Goal: Information Seeking & Learning: Learn about a topic

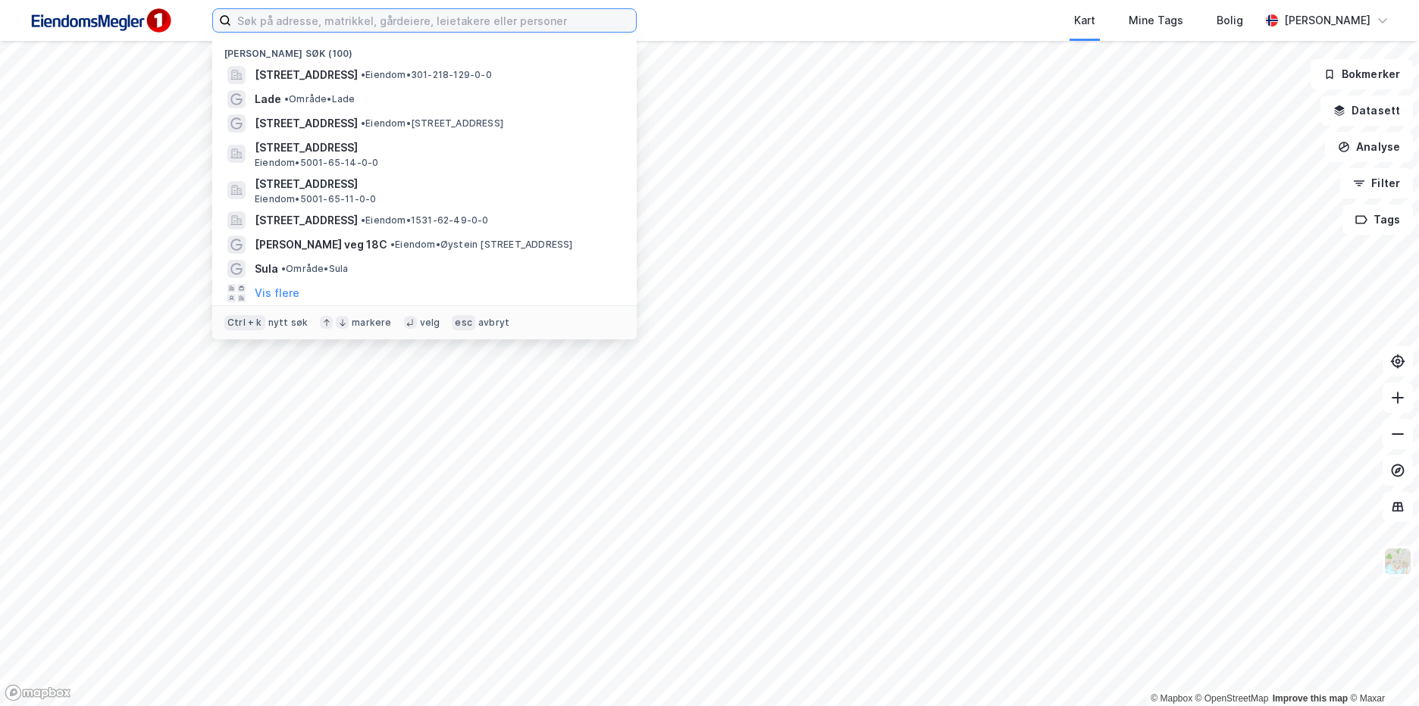
click at [350, 21] on input at bounding box center [433, 20] width 405 height 23
click at [464, 17] on input at bounding box center [433, 20] width 405 height 23
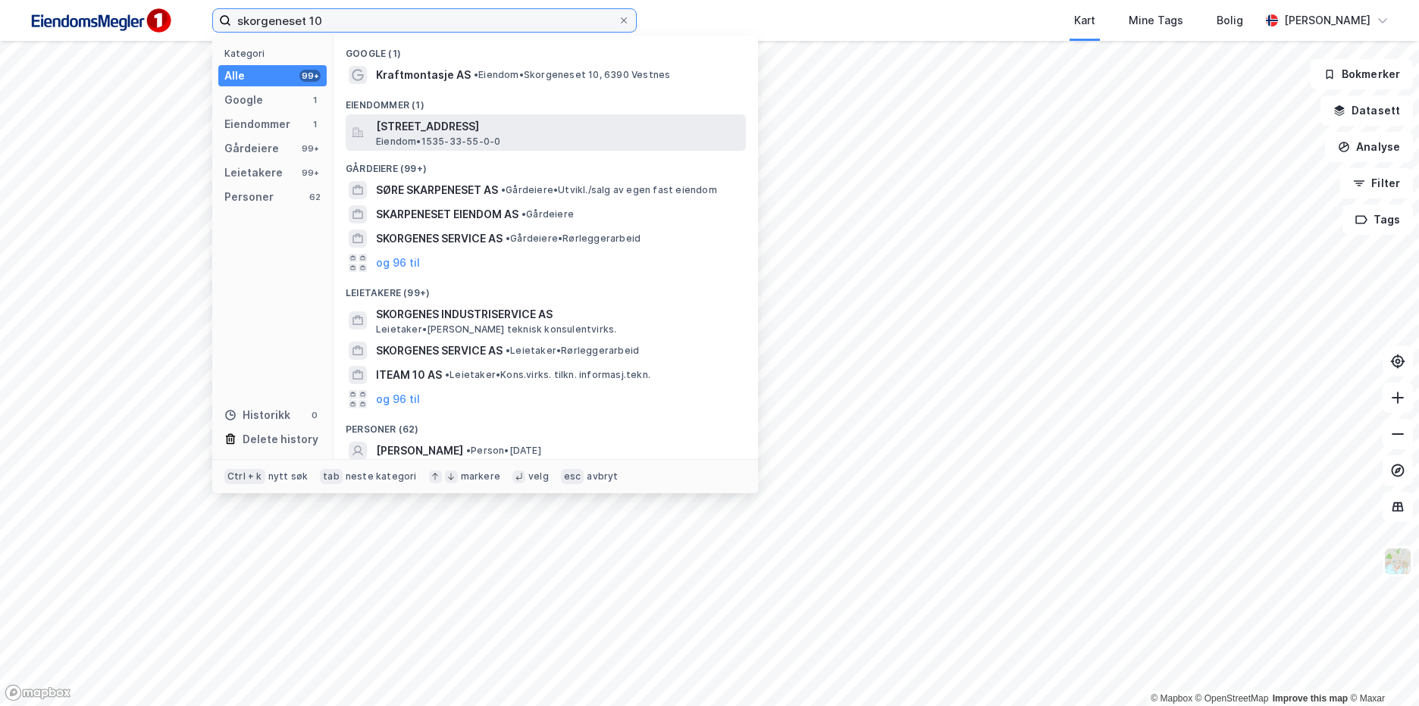
type input "skorgeneset 10"
click at [584, 134] on span "[STREET_ADDRESS]" at bounding box center [558, 126] width 364 height 18
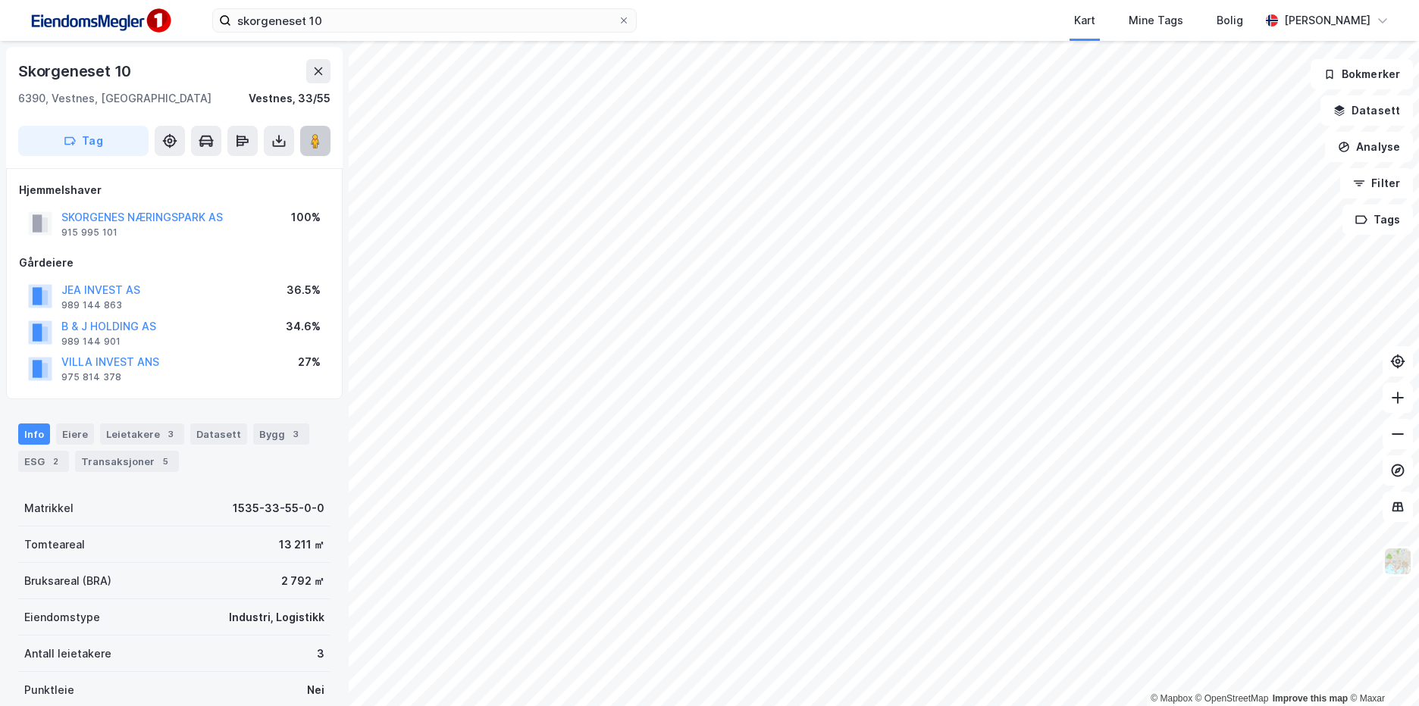
click at [315, 143] on image at bounding box center [315, 140] width 9 height 15
drag, startPoint x: 136, startPoint y: 74, endPoint x: 5, endPoint y: 74, distance: 130.4
click at [5, 74] on div "Skorgeneset 10 6390, [GEOGRAPHIC_DATA], [GEOGRAPHIC_DATA], 33/55 Tag Hjemmelsha…" at bounding box center [174, 373] width 349 height 665
copy div "Skorgeneset 10"
drag, startPoint x: 240, startPoint y: 524, endPoint x: 191, endPoint y: 515, distance: 49.4
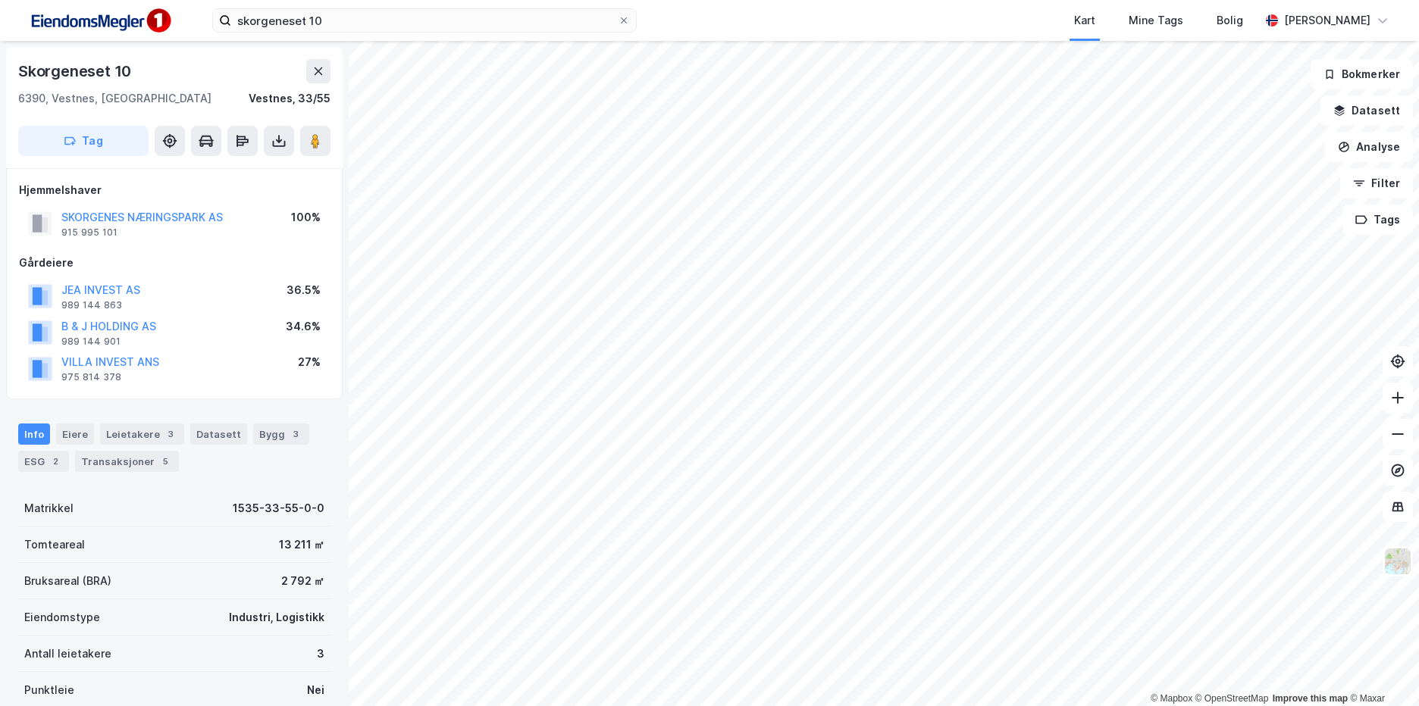
click at [240, 524] on div "Matrikkel 1535-33-55-0-0" at bounding box center [174, 508] width 312 height 36
drag, startPoint x: 178, startPoint y: 512, endPoint x: 326, endPoint y: 517, distance: 147.9
click at [326, 517] on div "Skorgeneset 10 6390, [GEOGRAPHIC_DATA], [GEOGRAPHIC_DATA], 33/55 Tag Hjemmelsha…" at bounding box center [174, 373] width 349 height 665
copy div "1535-33-55-0-0"
click at [261, 438] on div "Bygg 3" at bounding box center [281, 434] width 56 height 21
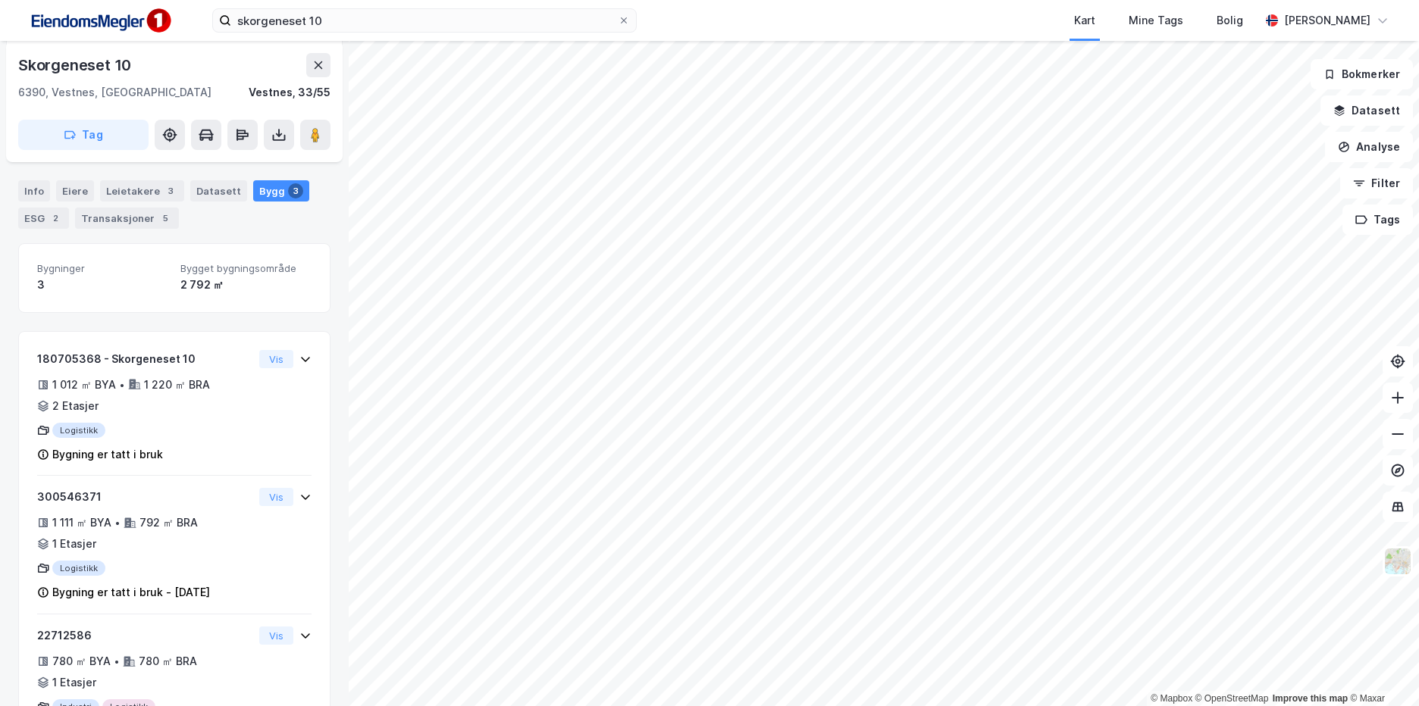
scroll to position [318, 0]
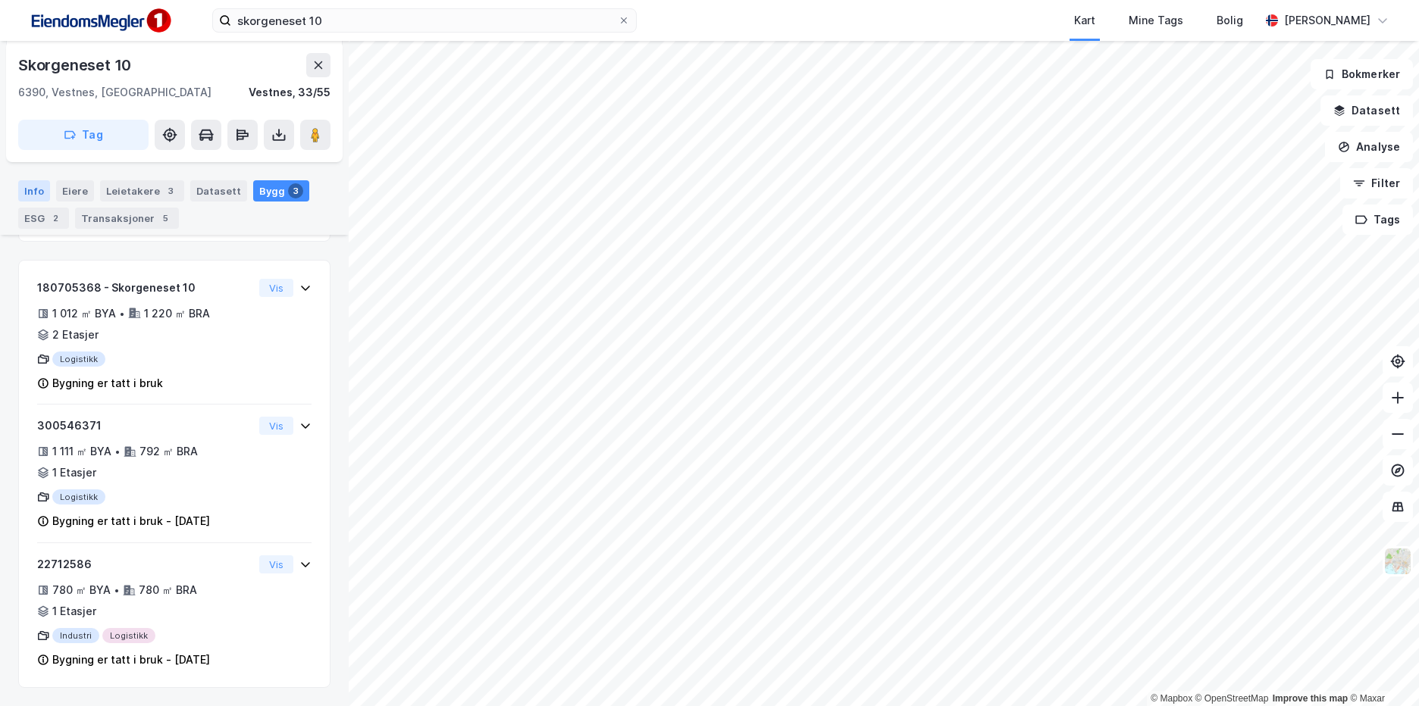
click at [30, 188] on div "Info" at bounding box center [34, 190] width 32 height 21
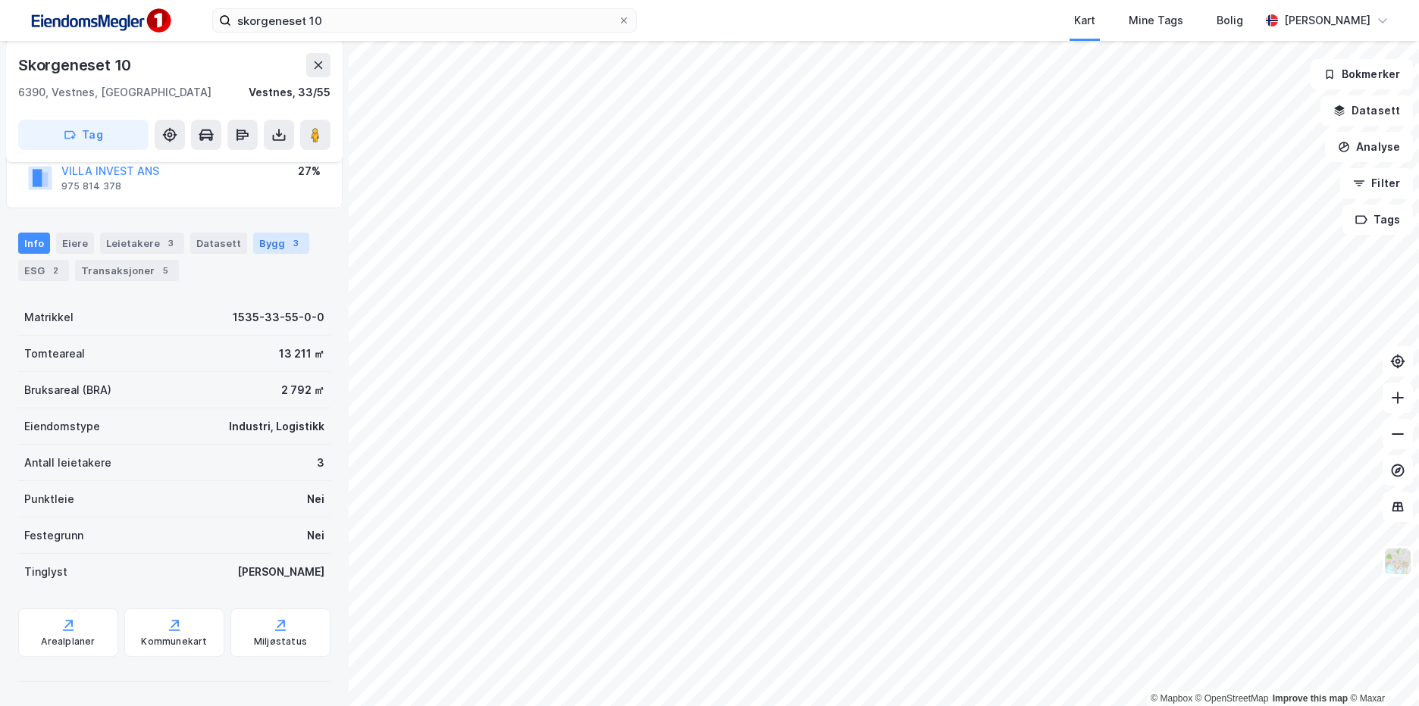
click at [288, 237] on div "3" at bounding box center [295, 243] width 15 height 15
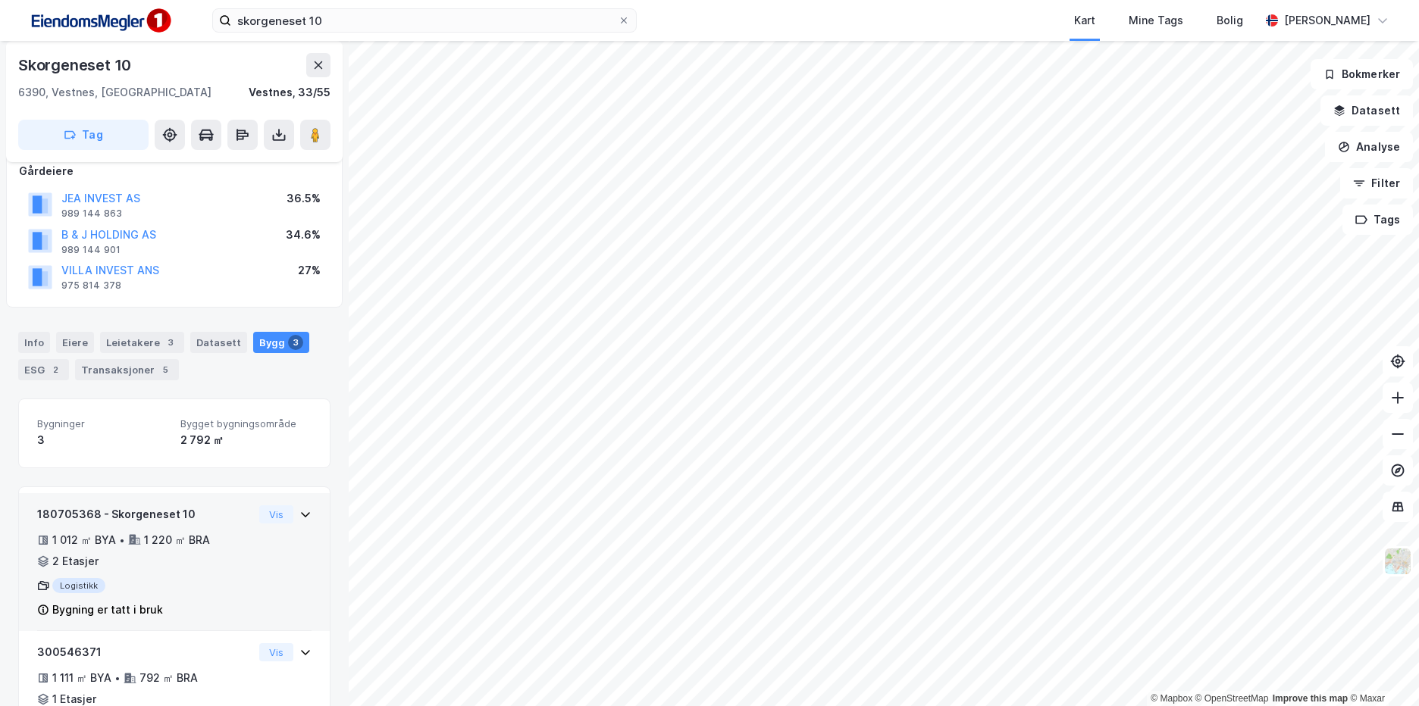
scroll to position [91, 0]
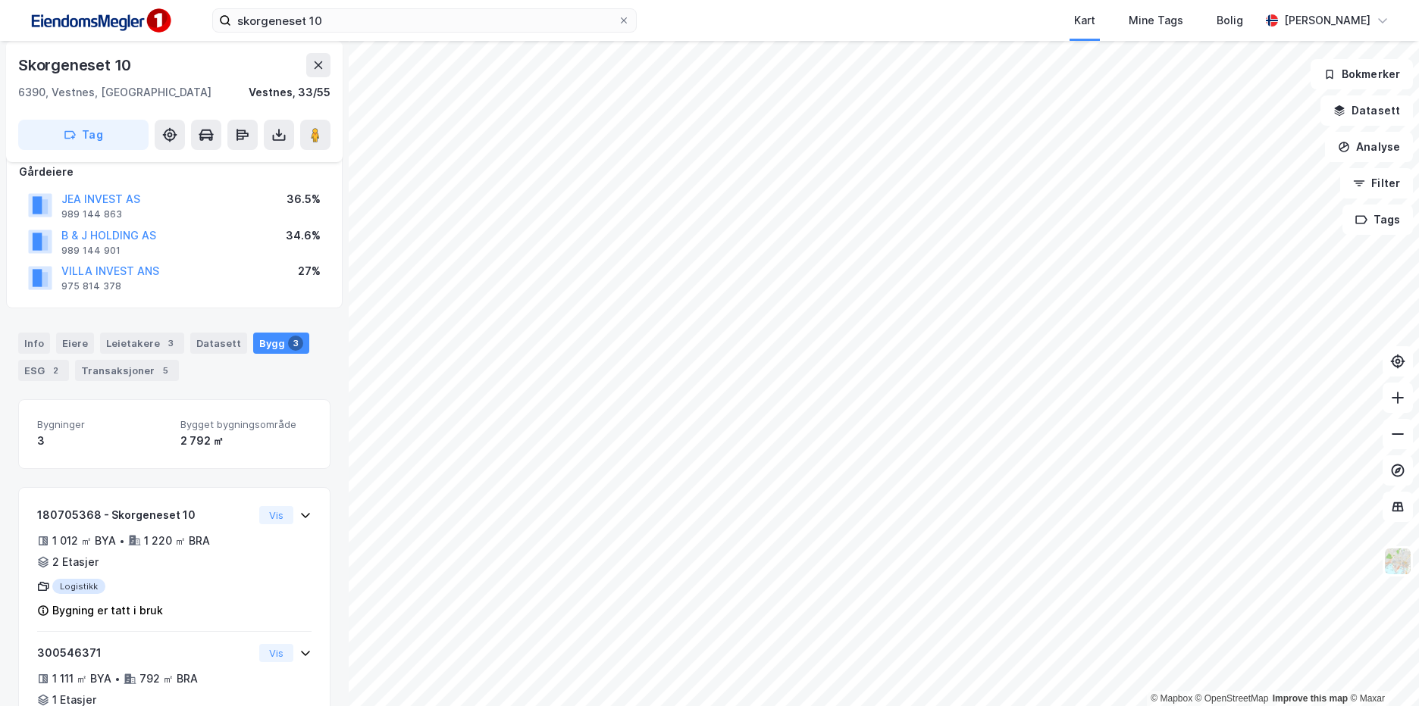
click at [49, 362] on div "ESG 2" at bounding box center [43, 370] width 51 height 21
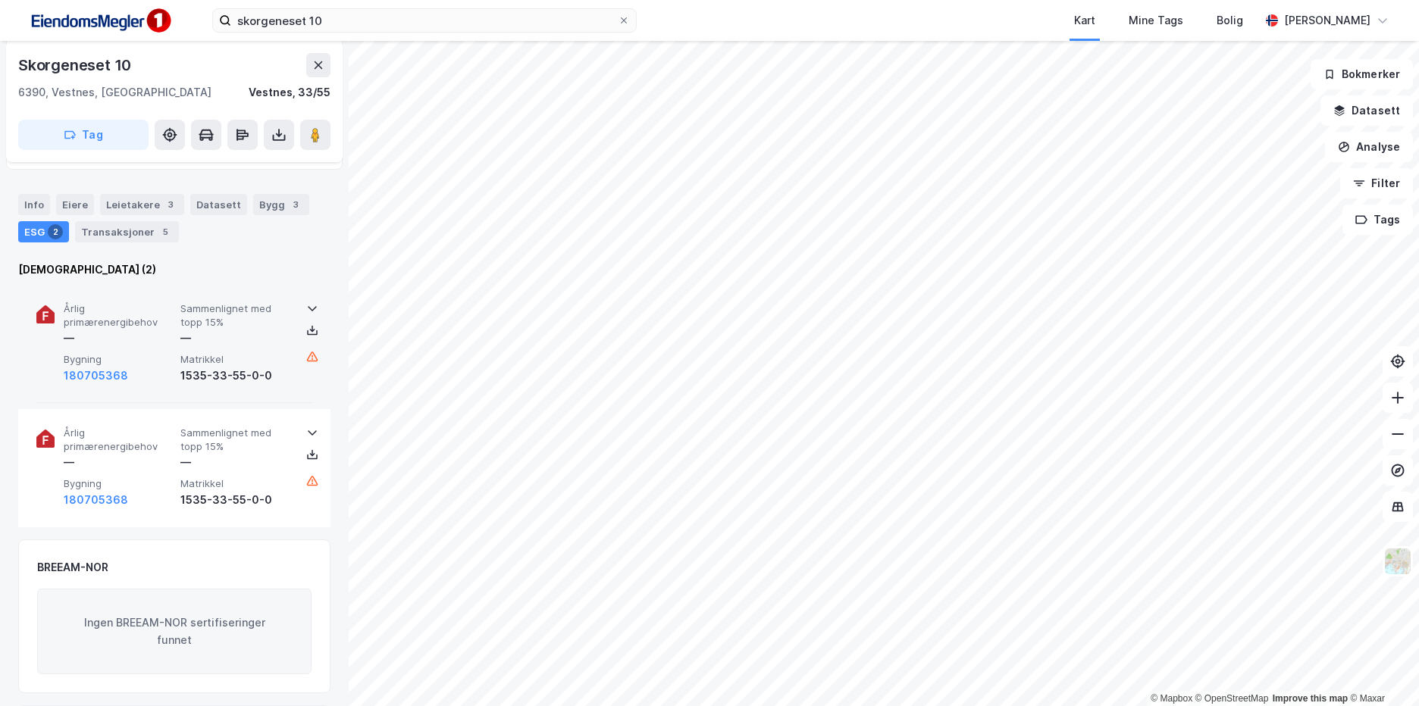
scroll to position [152, 0]
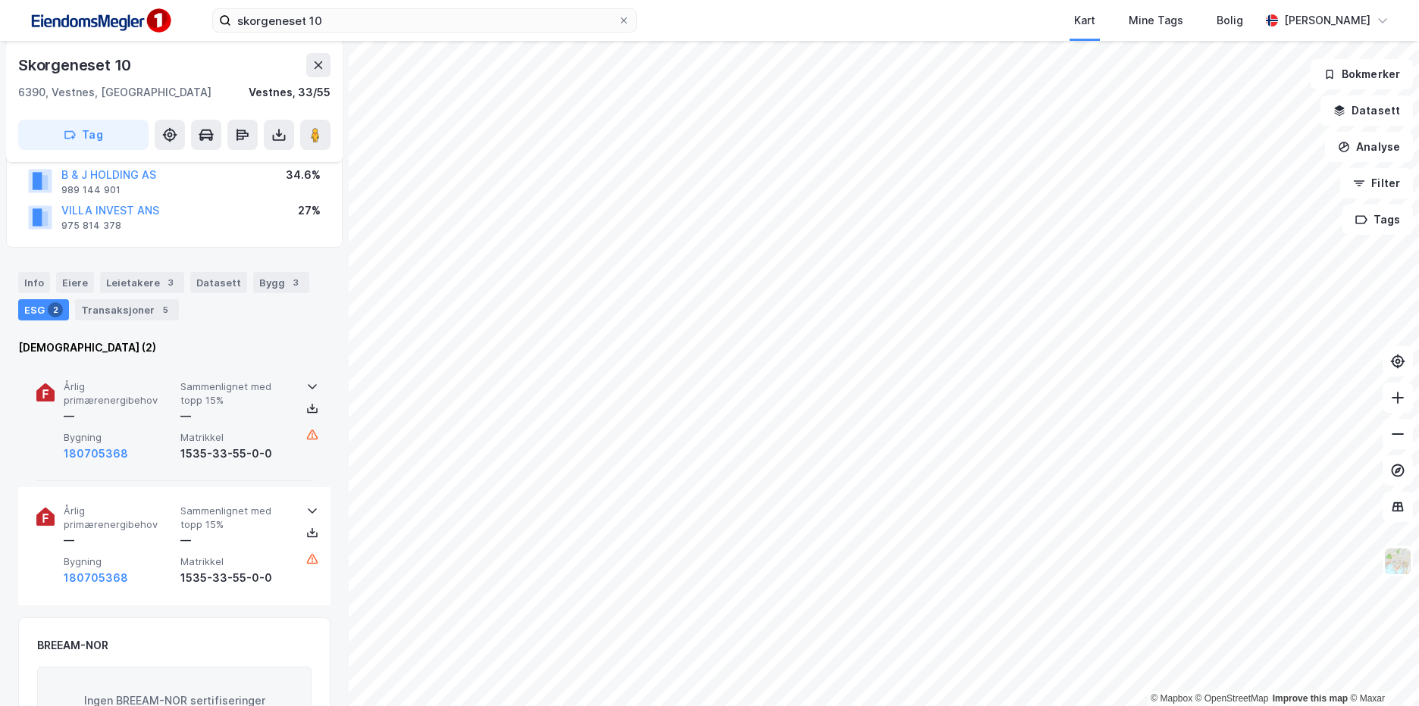
click at [215, 387] on span "Sammenlignet med topp 15%" at bounding box center [235, 393] width 111 height 27
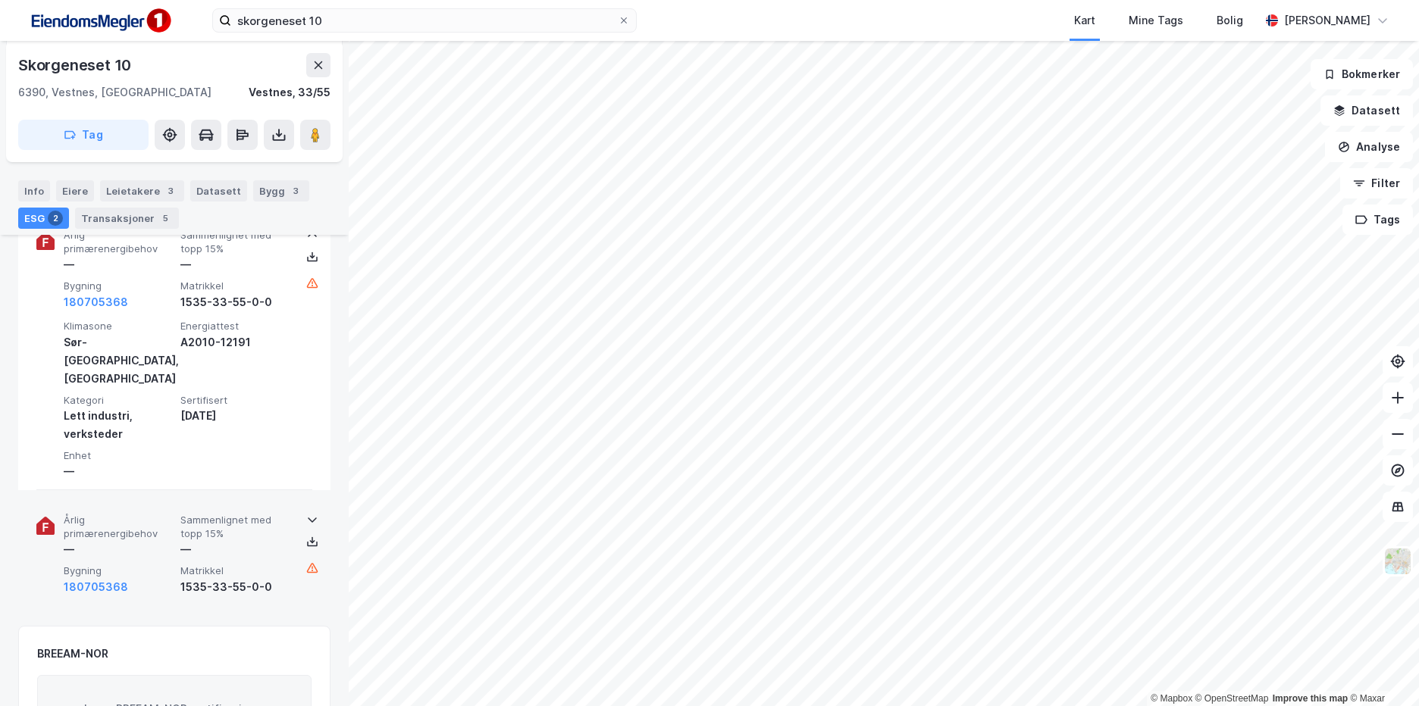
click at [255, 528] on div "Årlig primærenergibehov — Sammenlignet med topp 15% — Bygning 180705368 Matrikk…" at bounding box center [177, 555] width 227 height 82
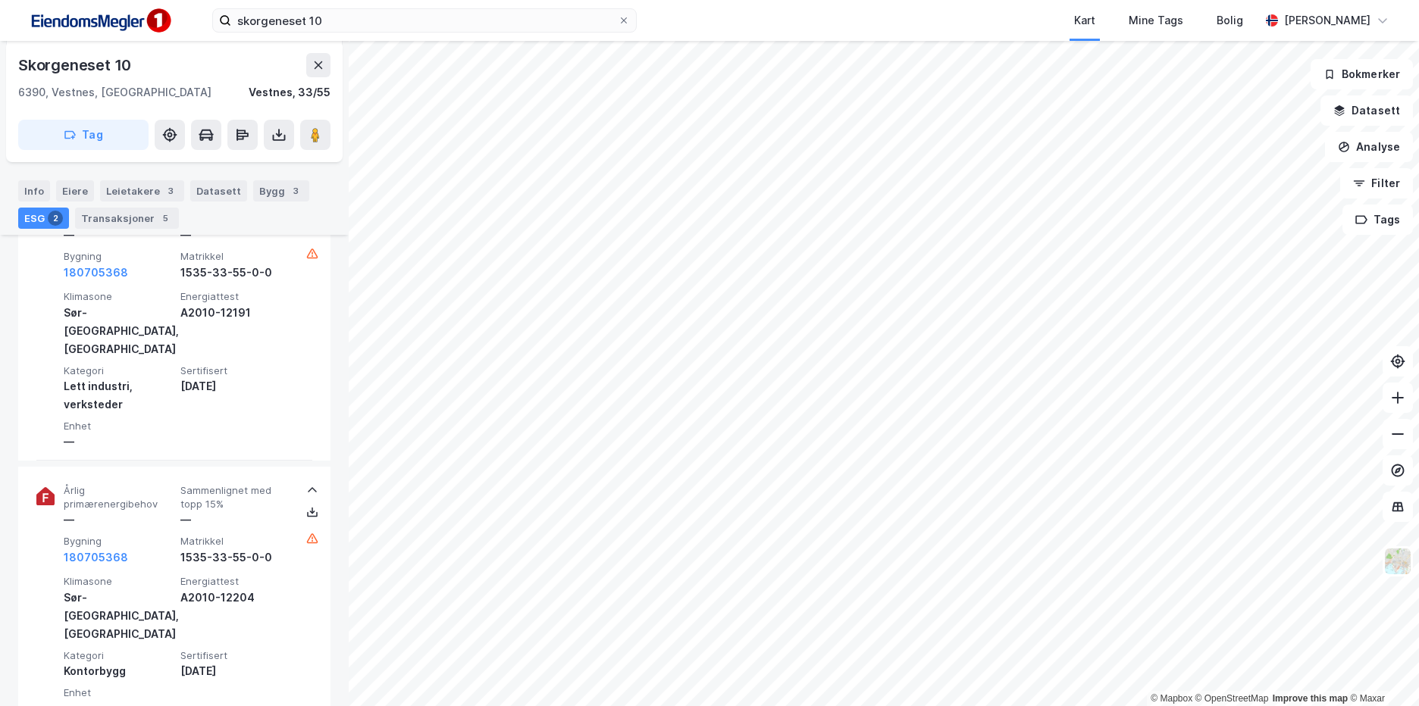
scroll to position [379, 0]
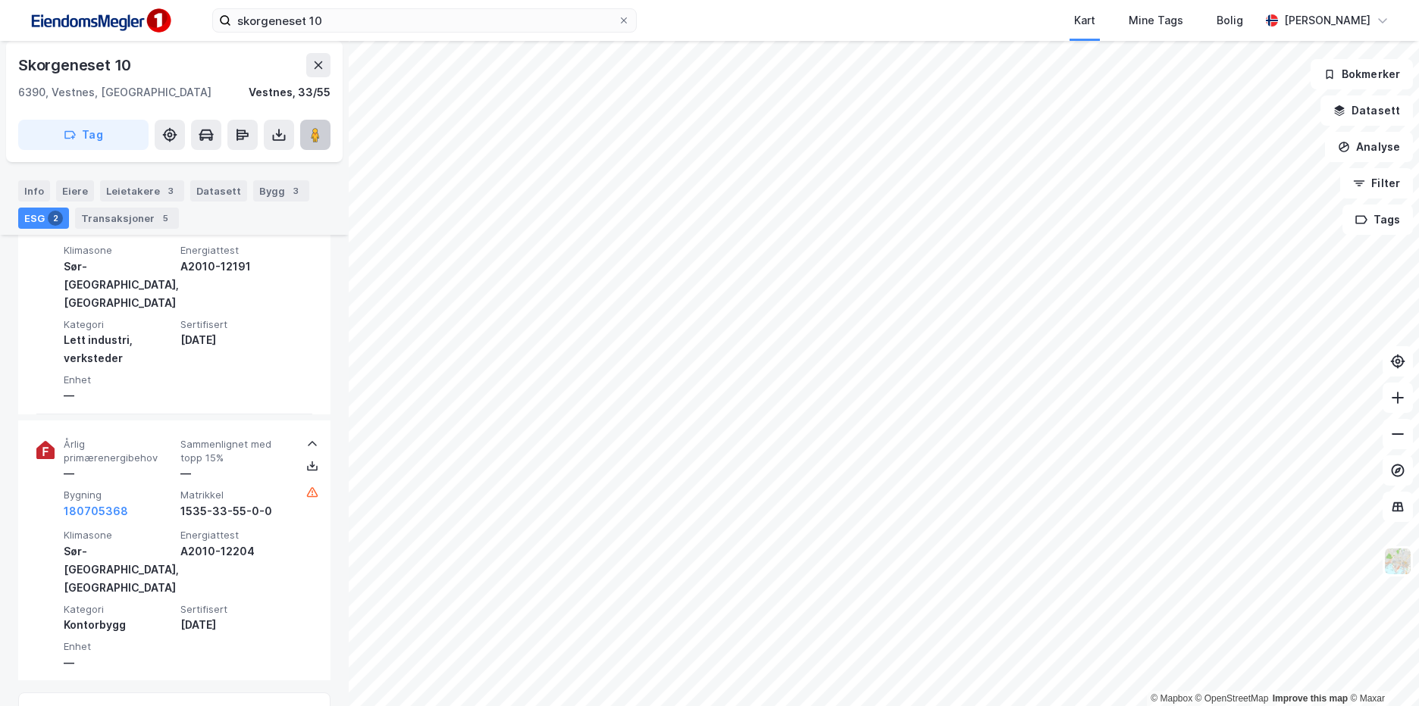
click at [317, 137] on image at bounding box center [315, 134] width 9 height 15
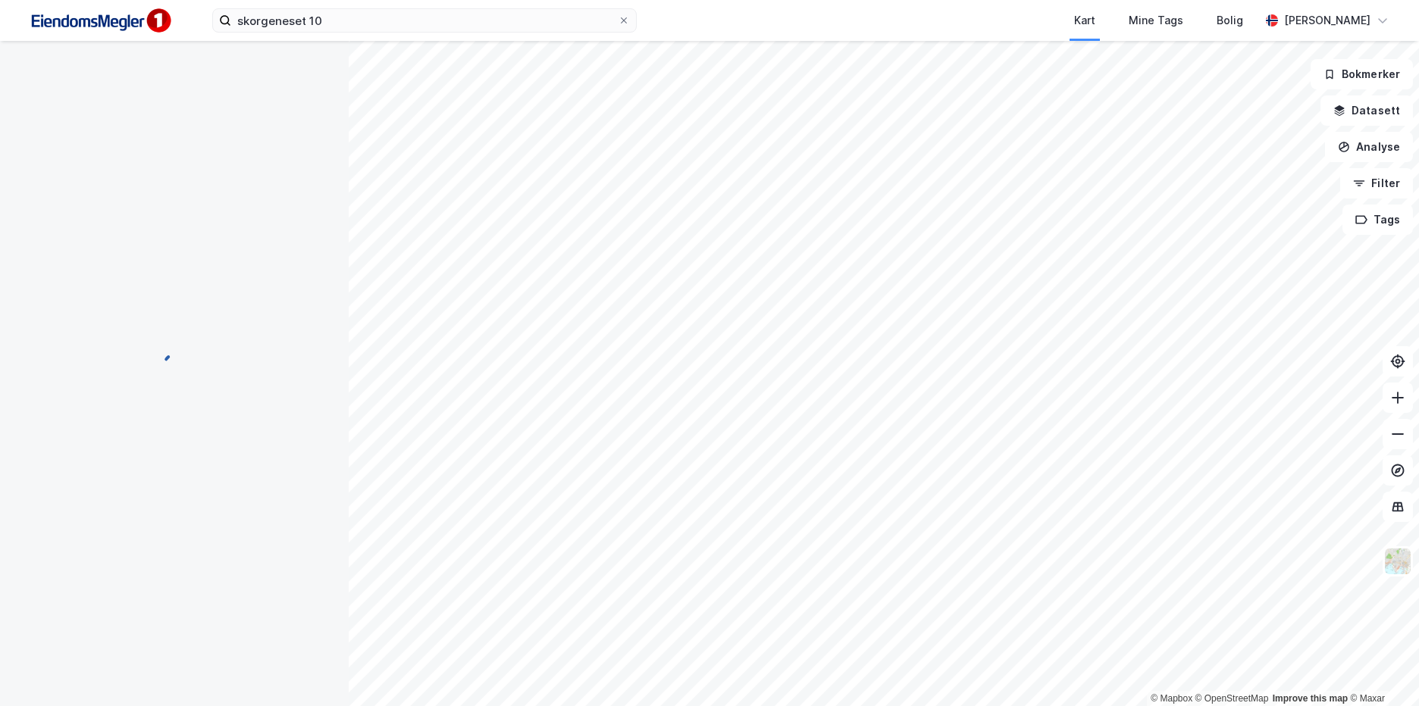
scroll to position [197, 0]
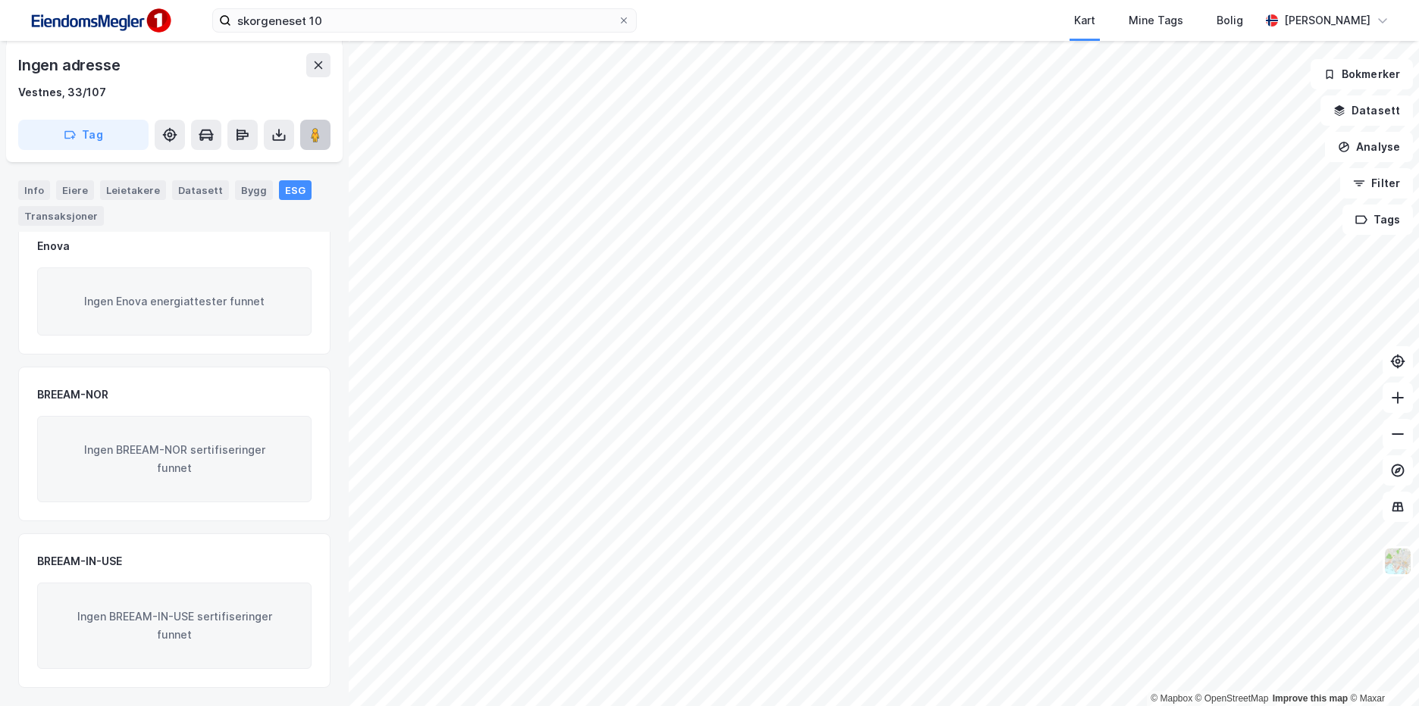
click at [327, 149] on button at bounding box center [315, 135] width 30 height 30
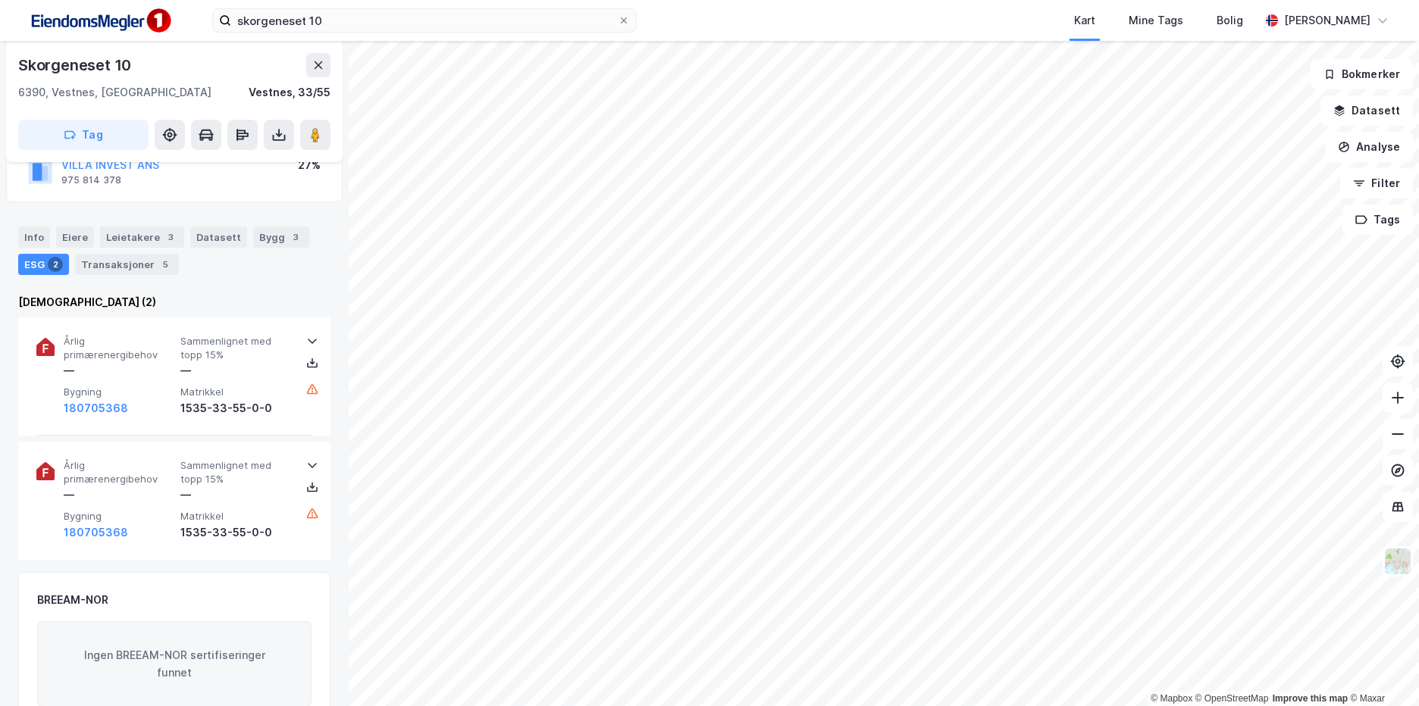
scroll to position [197, 0]
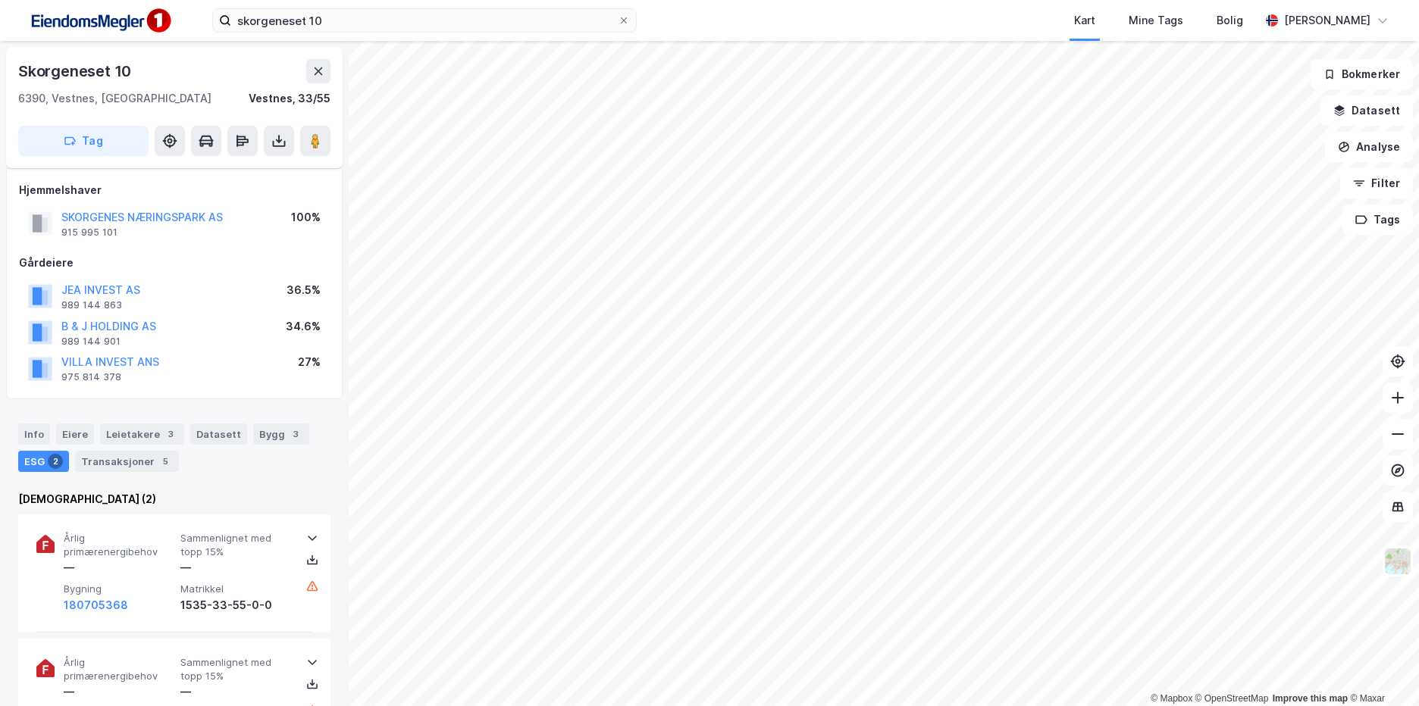
scroll to position [197, 0]
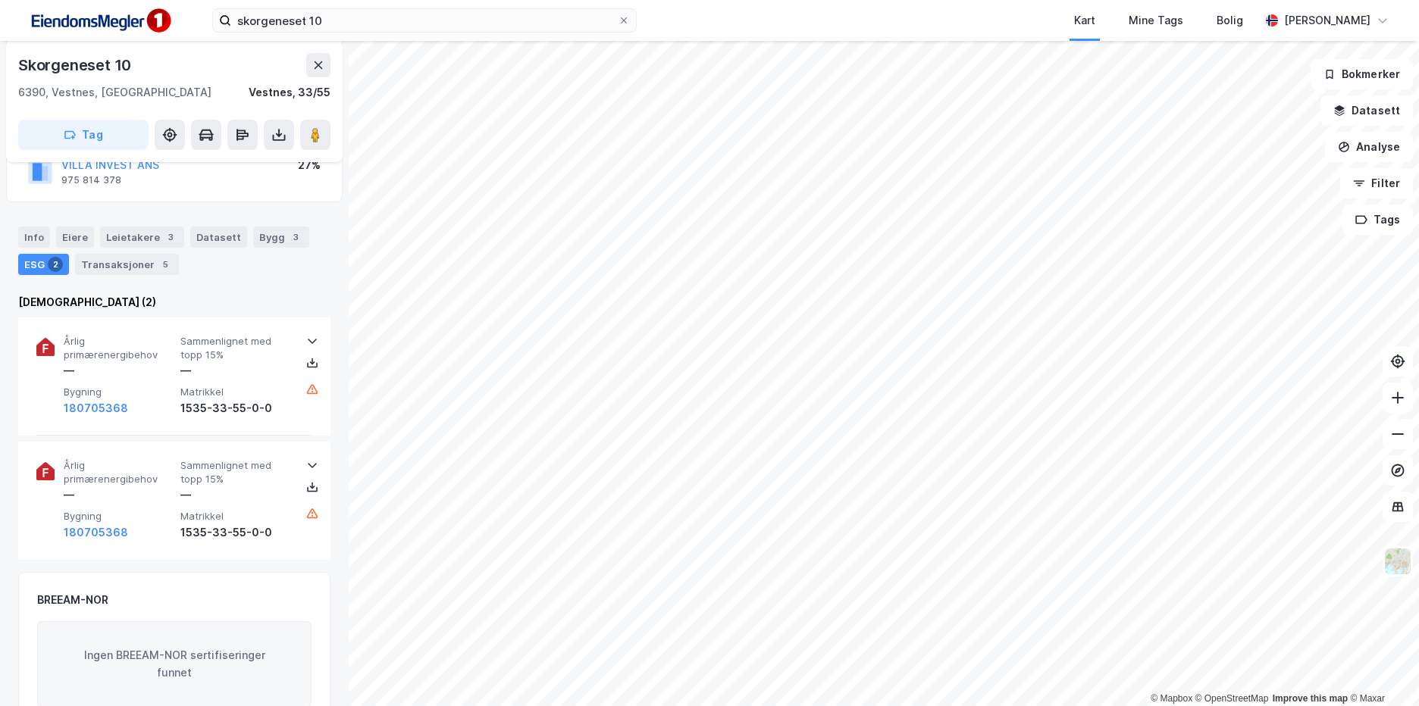
scroll to position [197, 0]
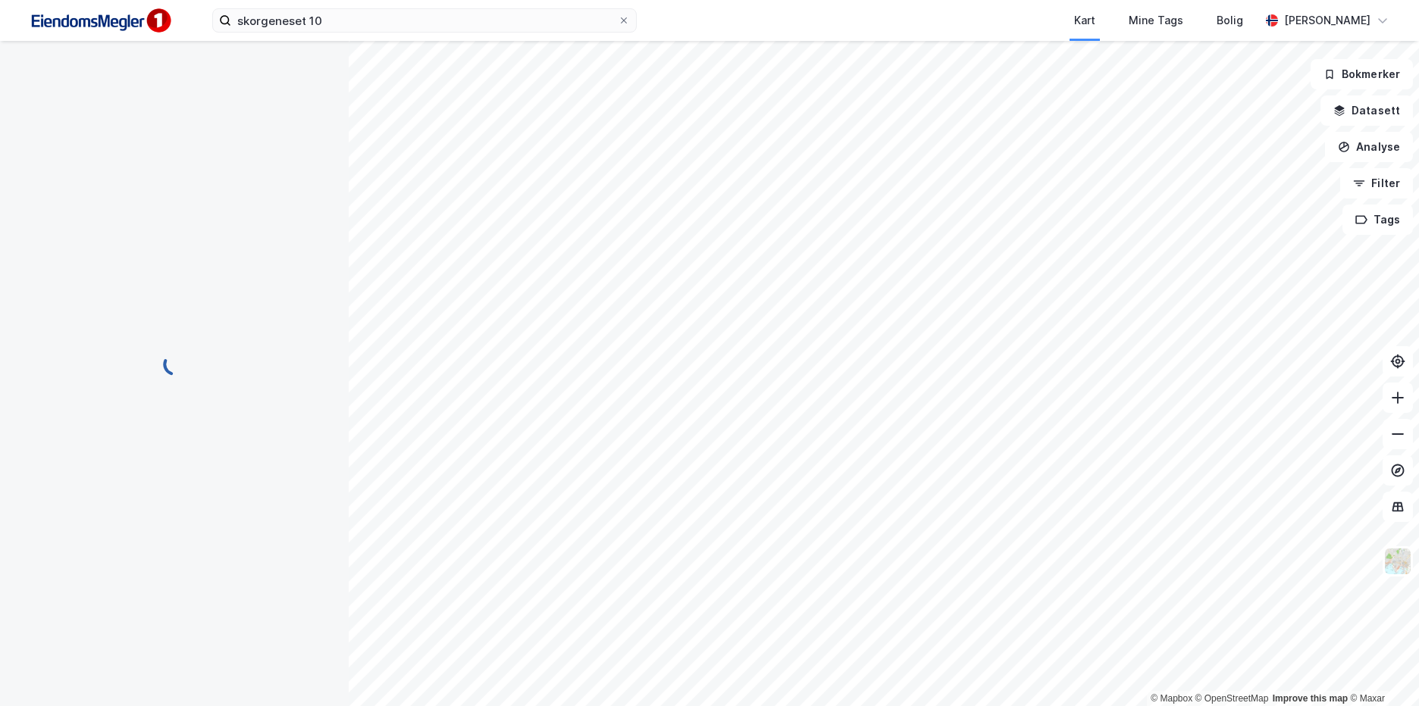
scroll to position [197, 0]
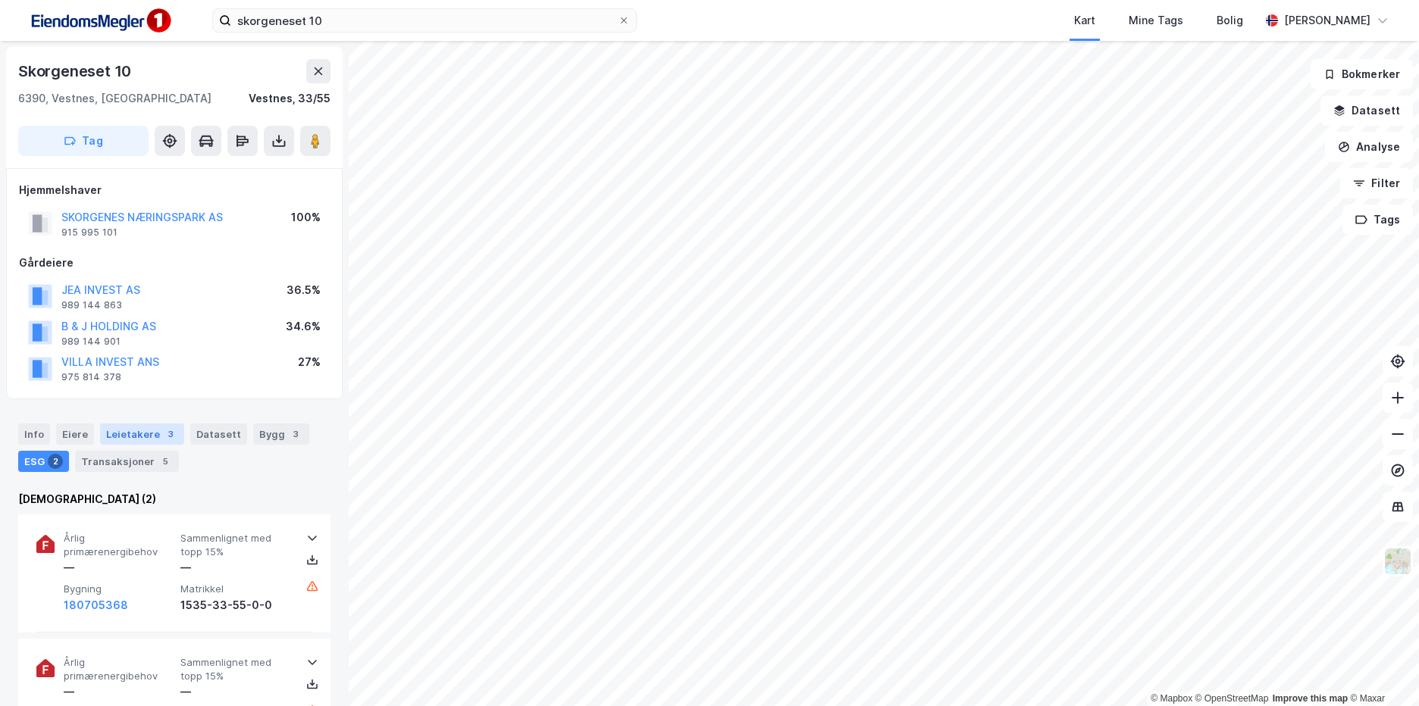
click at [143, 431] on div "Leietakere 3" at bounding box center [142, 434] width 84 height 21
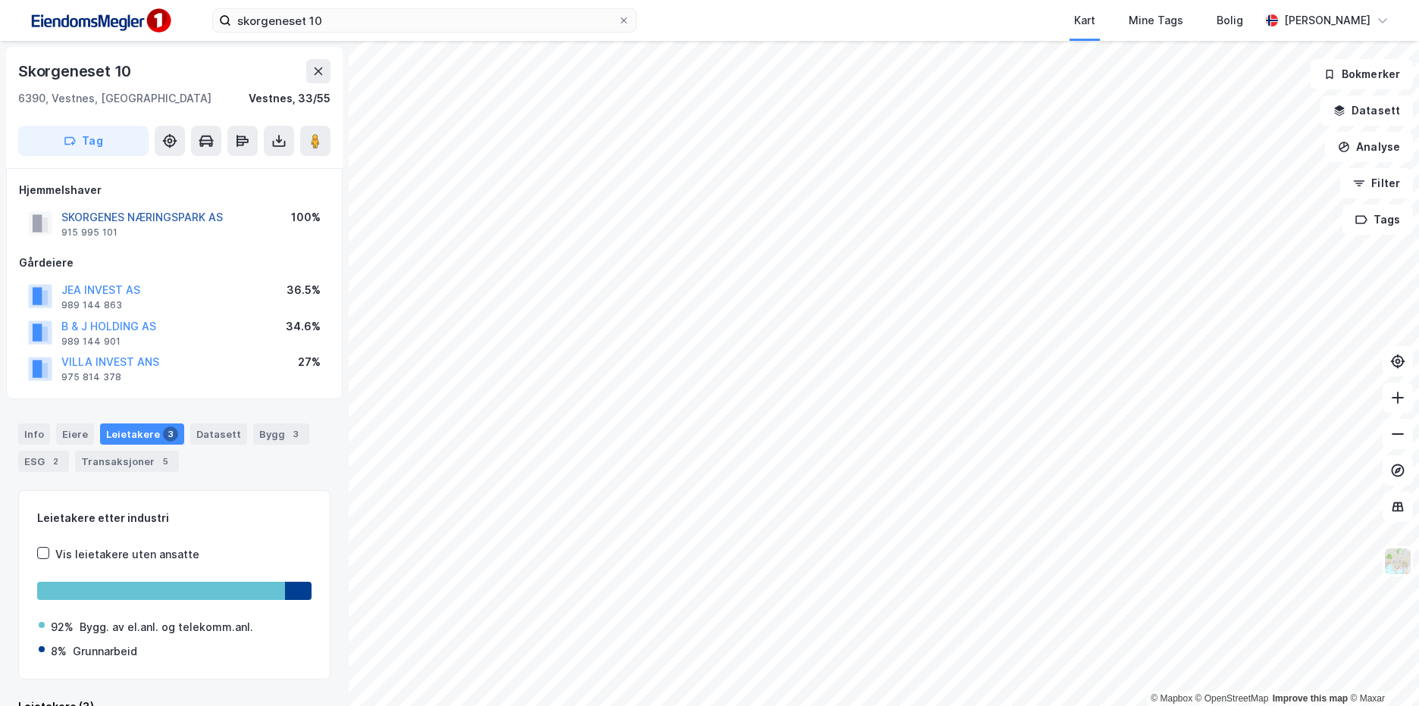
click at [0, 0] on button "SKORGENES NÆRINGSPARK AS" at bounding box center [0, 0] width 0 height 0
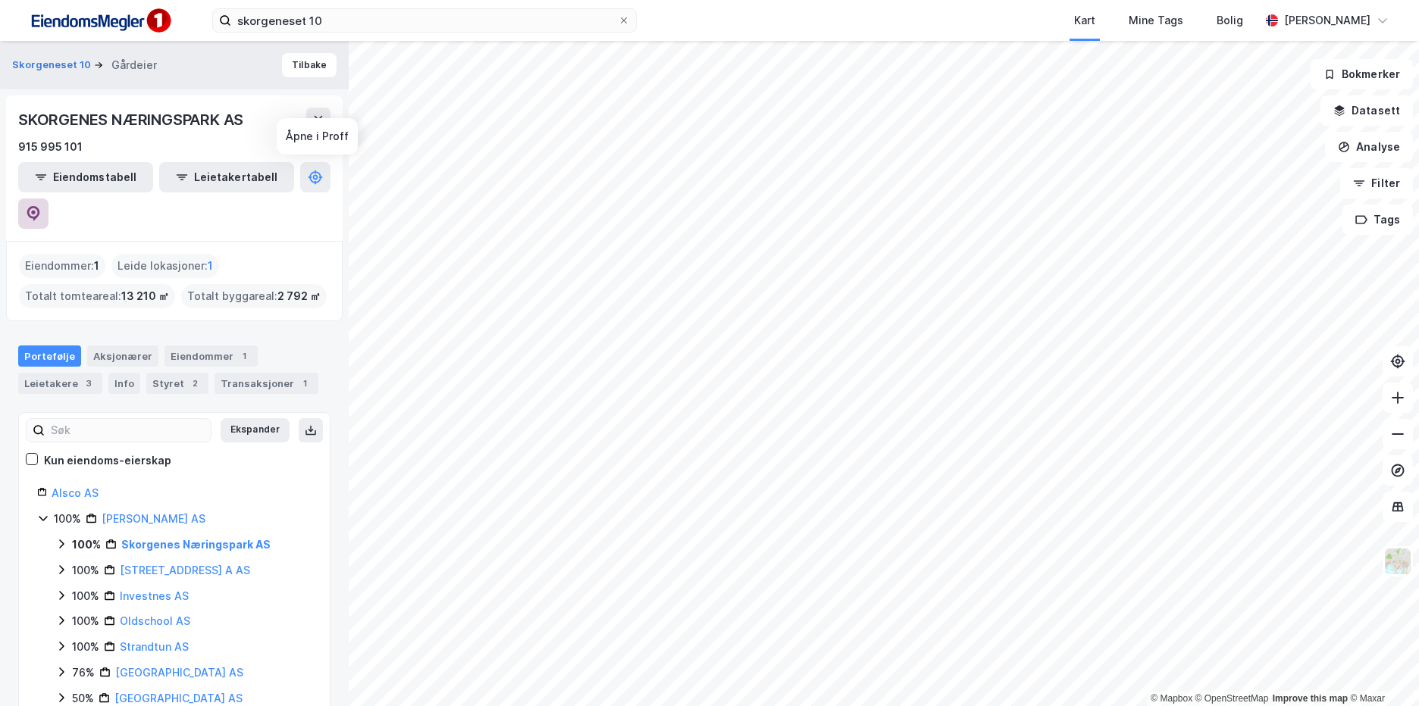
click at [36, 210] on icon at bounding box center [33, 212] width 5 height 5
click at [174, 373] on div "Styret 2" at bounding box center [177, 383] width 62 height 21
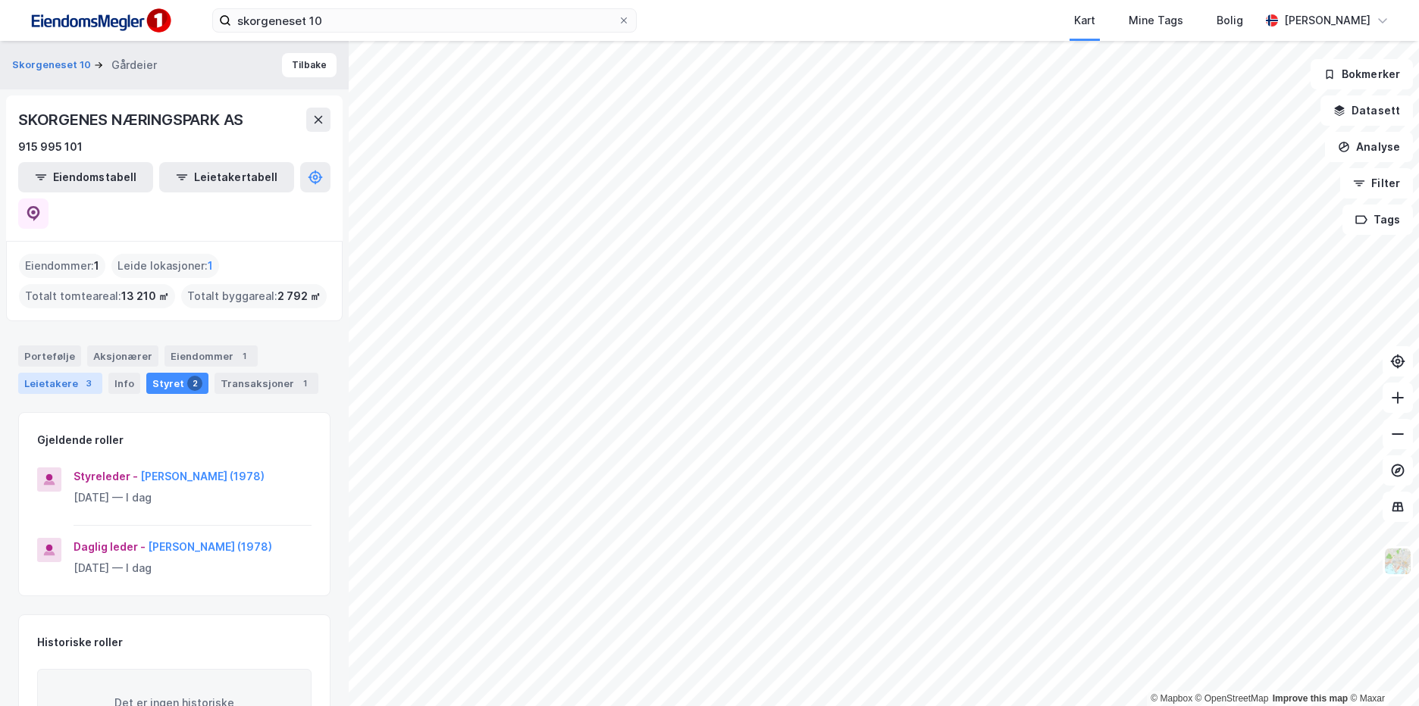
click at [53, 373] on div "Leietakere 3" at bounding box center [60, 383] width 84 height 21
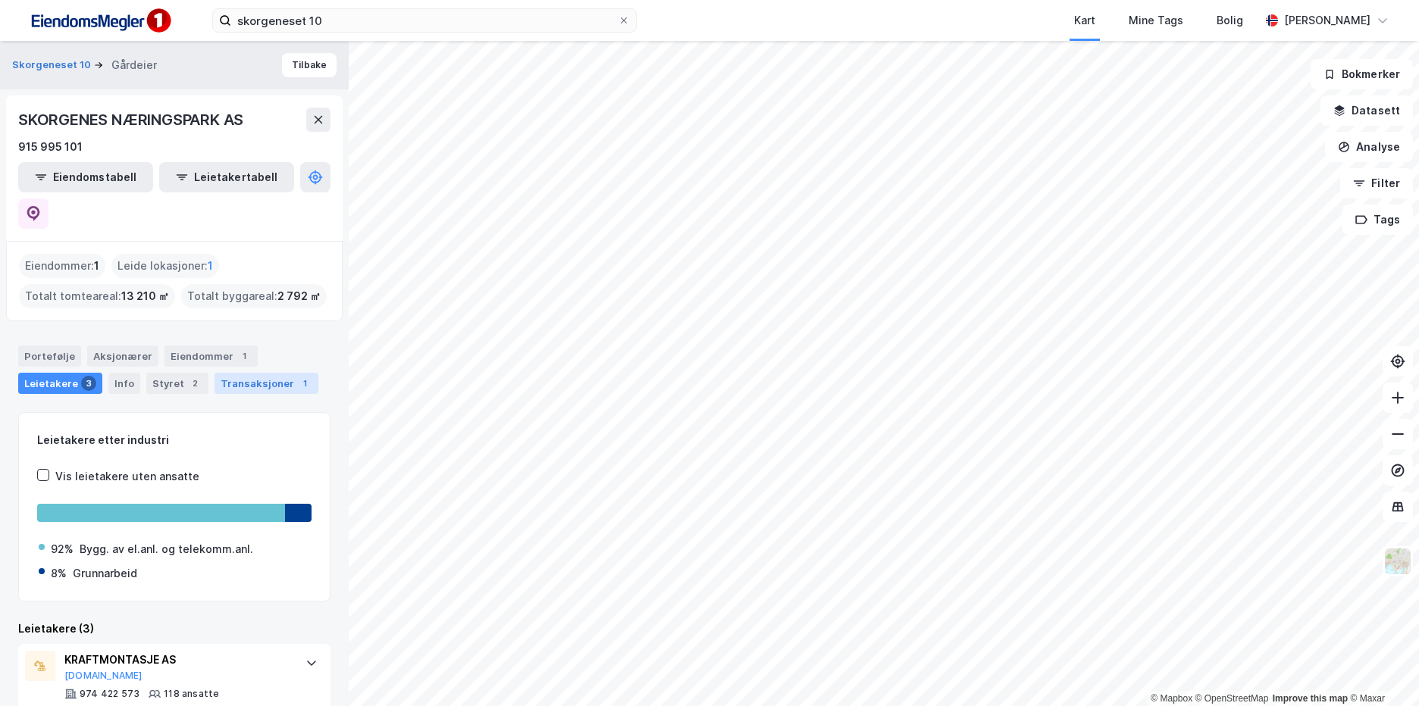
click at [230, 373] on div "Transaksjoner 1" at bounding box center [267, 383] width 104 height 21
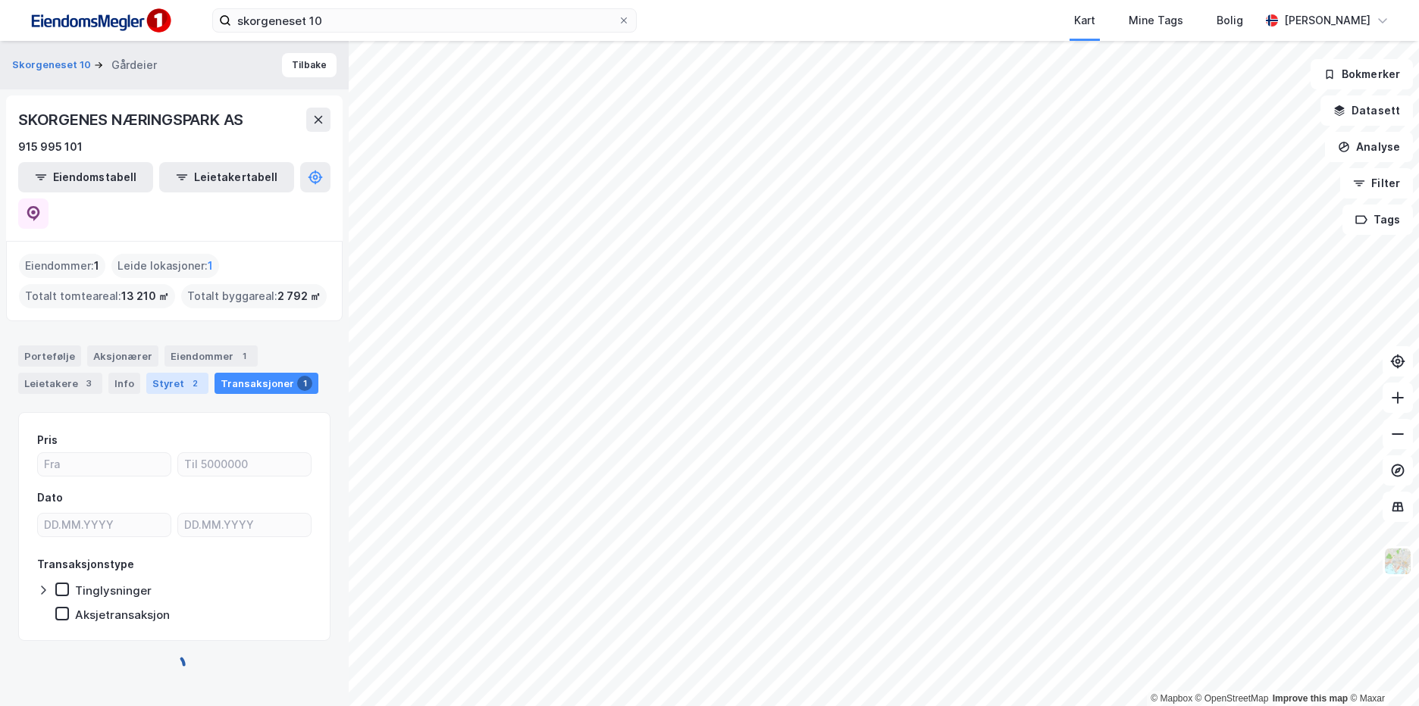
click at [166, 373] on div "Styret 2" at bounding box center [177, 383] width 62 height 21
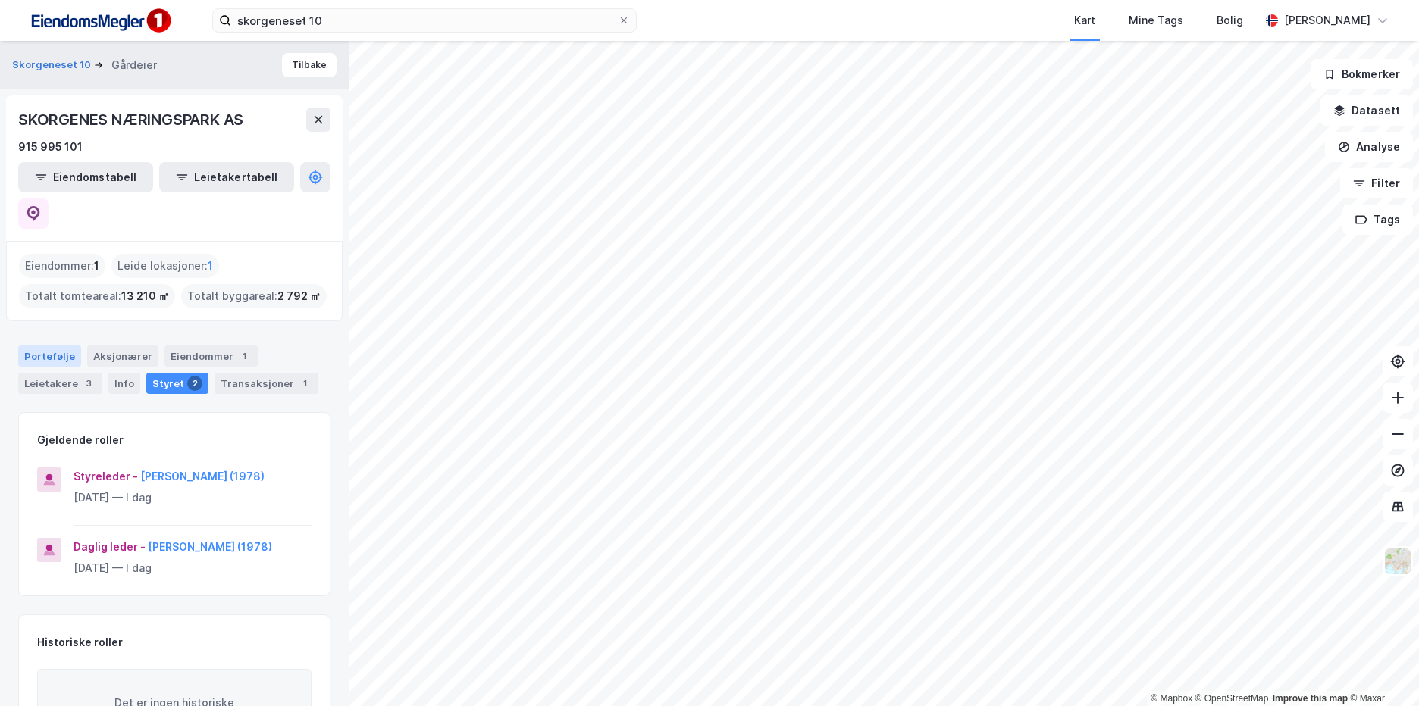
click at [59, 346] on div "Portefølje" at bounding box center [49, 356] width 63 height 21
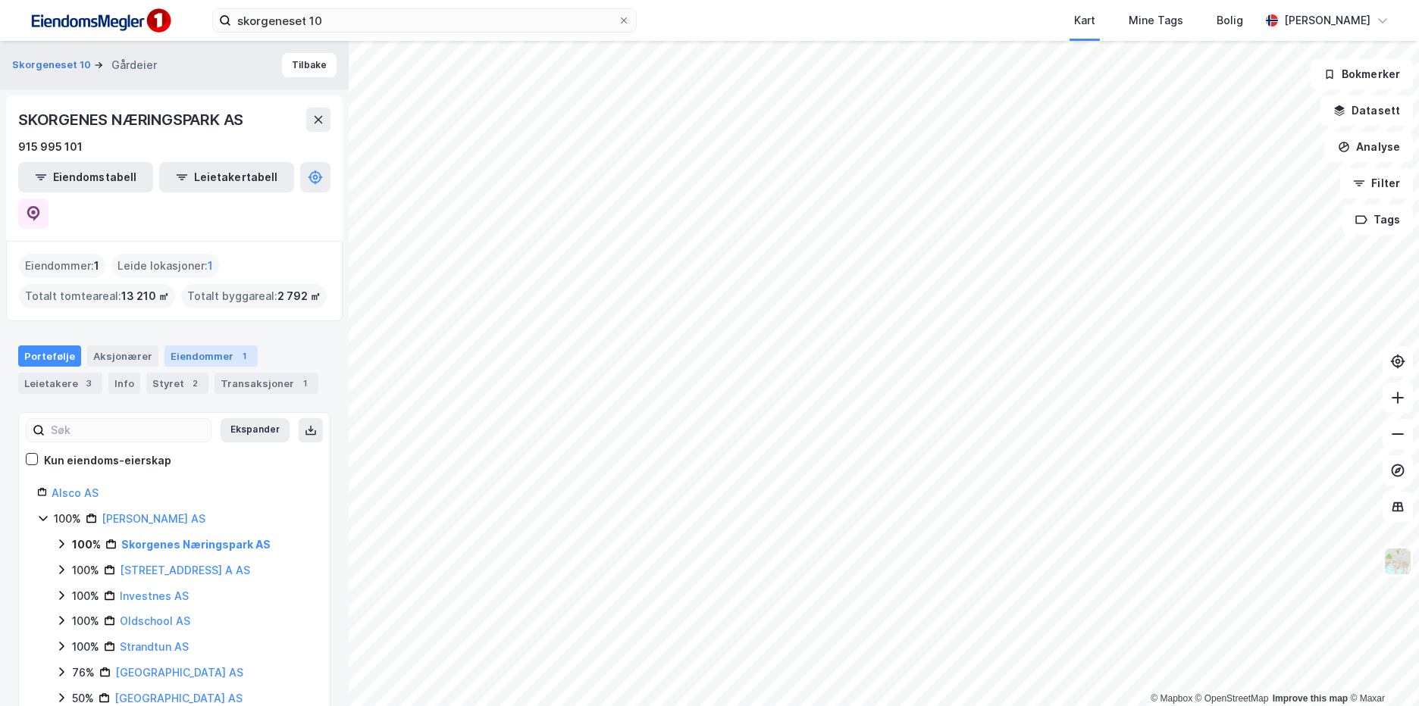
click at [206, 346] on div "Eiendommer 1" at bounding box center [210, 356] width 93 height 21
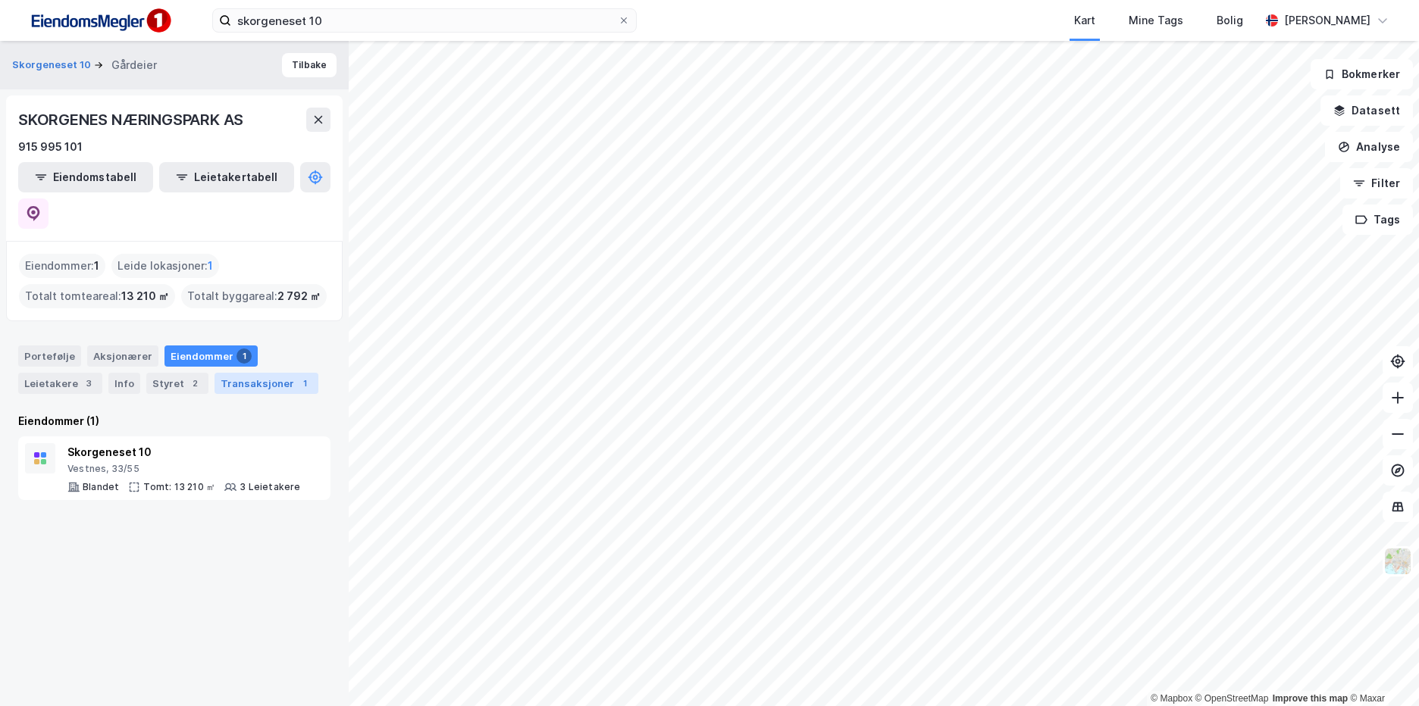
click at [260, 373] on div "Transaksjoner 1" at bounding box center [267, 383] width 104 height 21
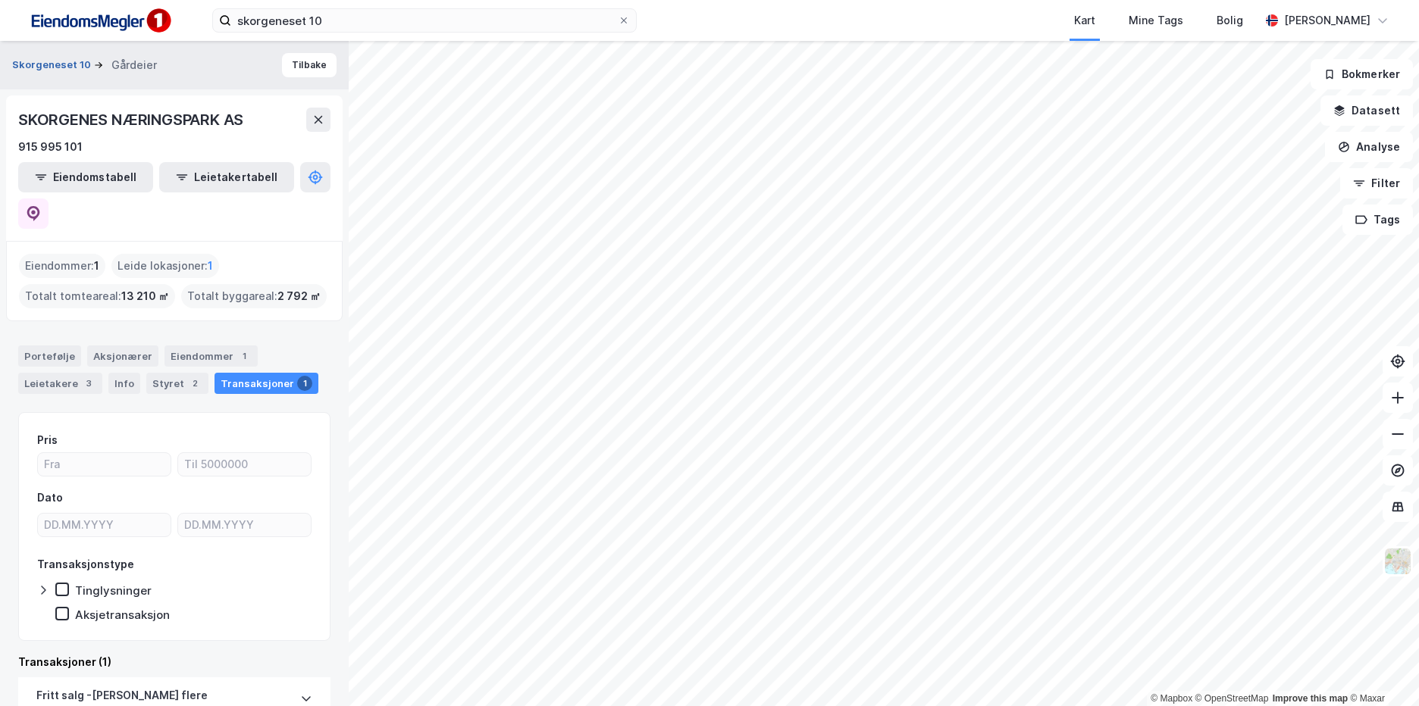
click at [64, 61] on button "Skorgeneset 10" at bounding box center [53, 65] width 82 height 15
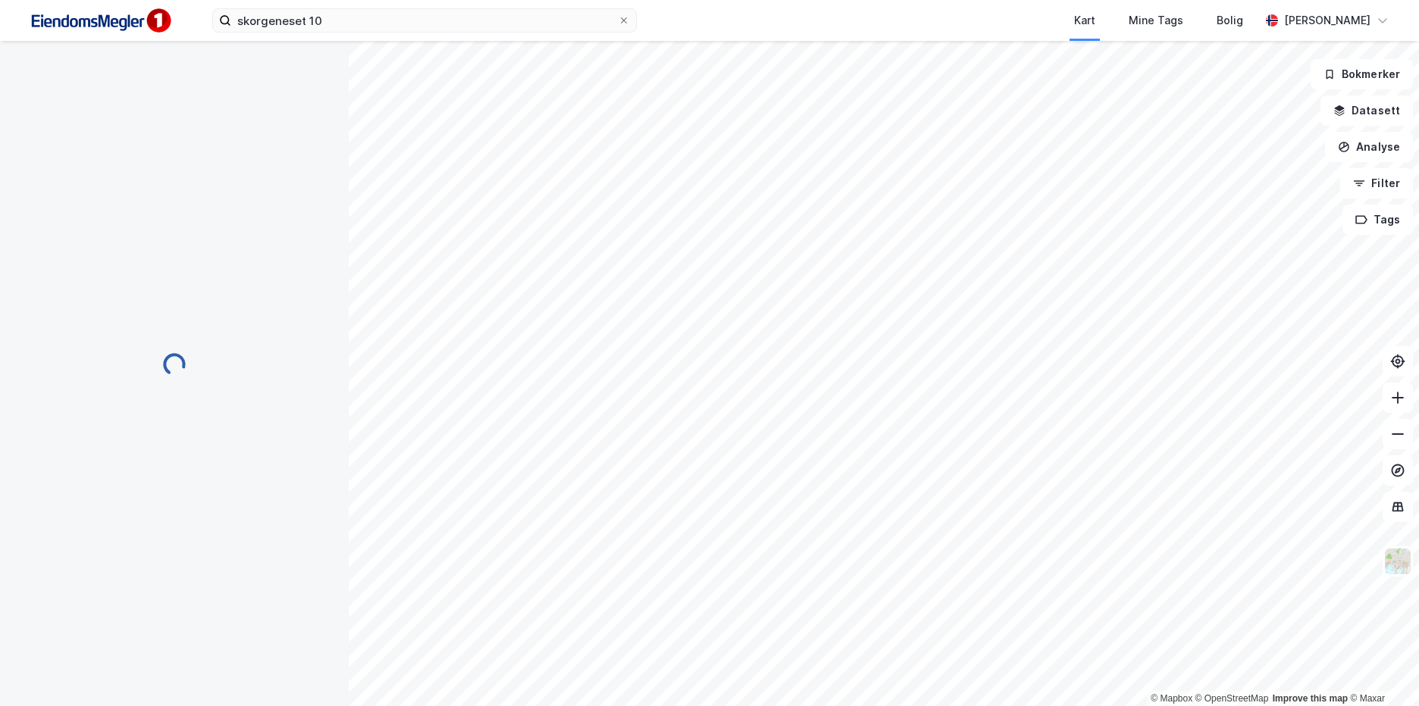
scroll to position [1, 0]
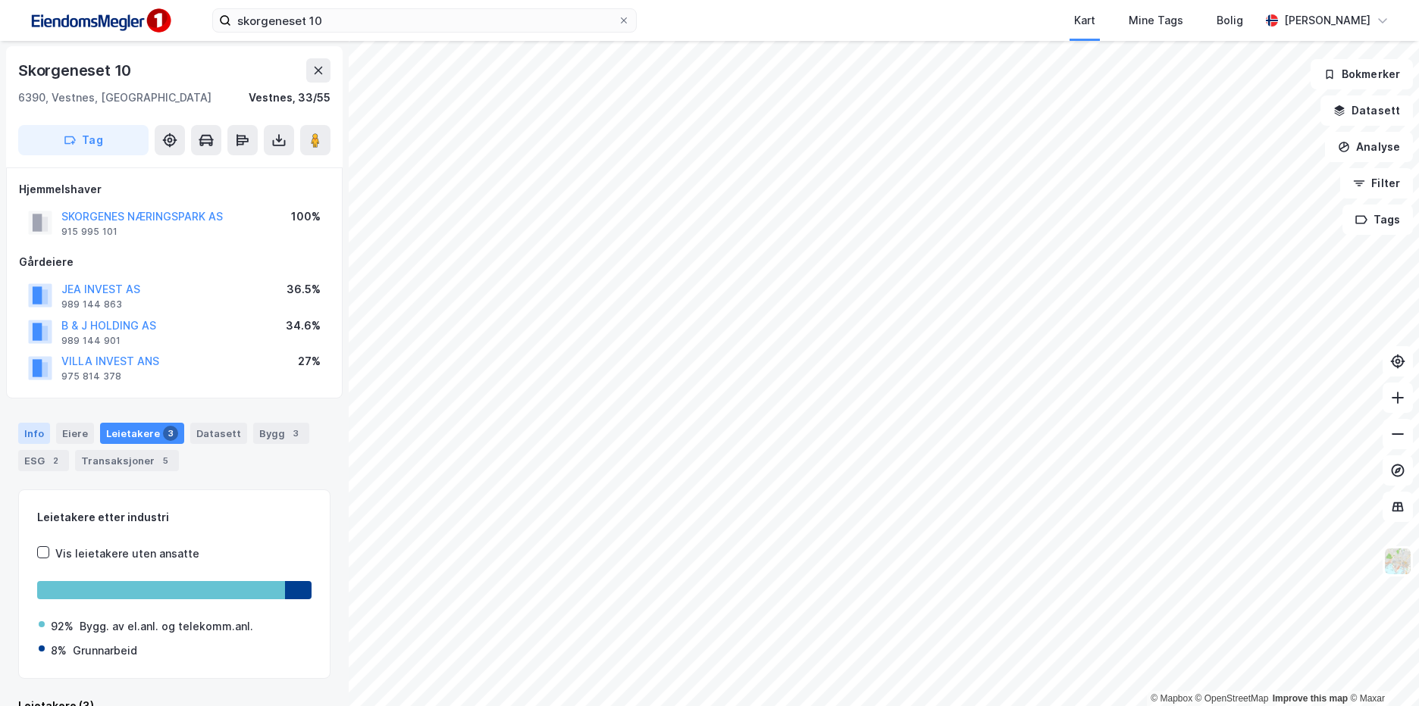
click at [36, 442] on div "Info" at bounding box center [34, 433] width 32 height 21
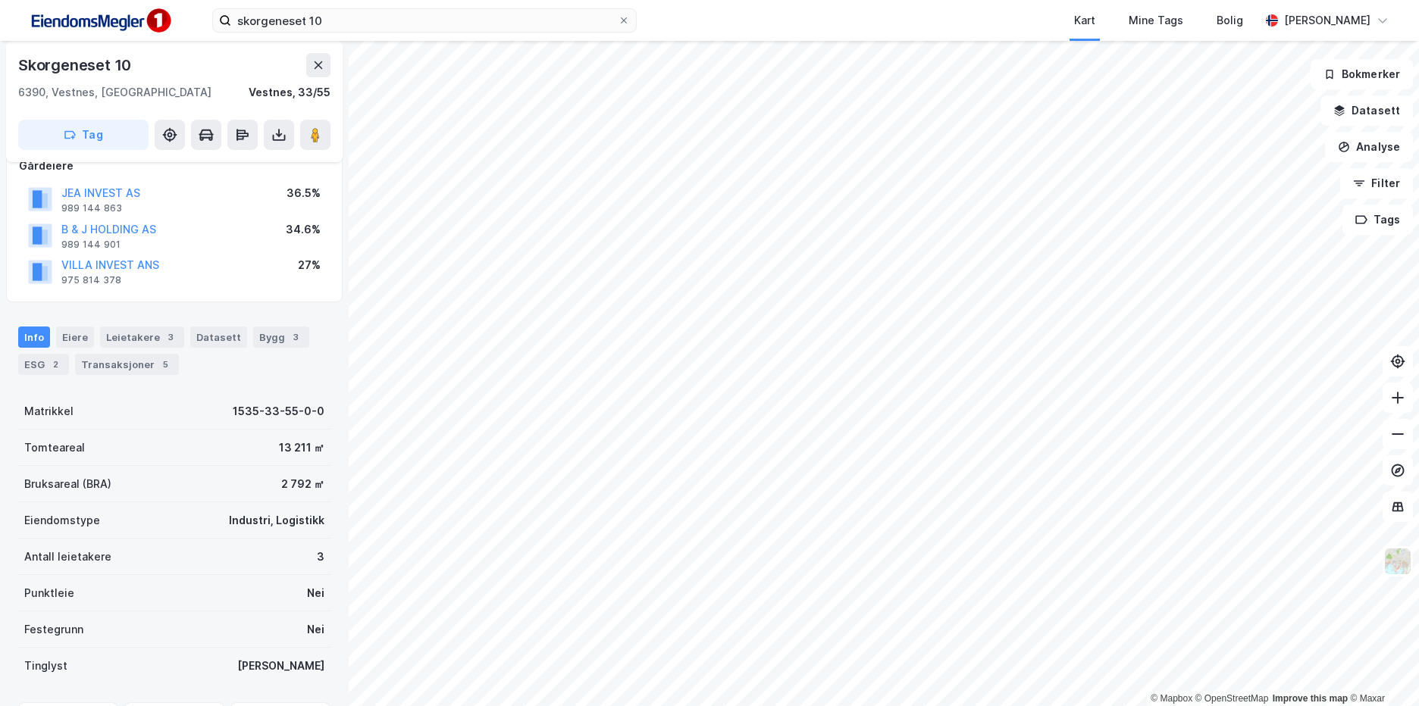
scroll to position [152, 0]
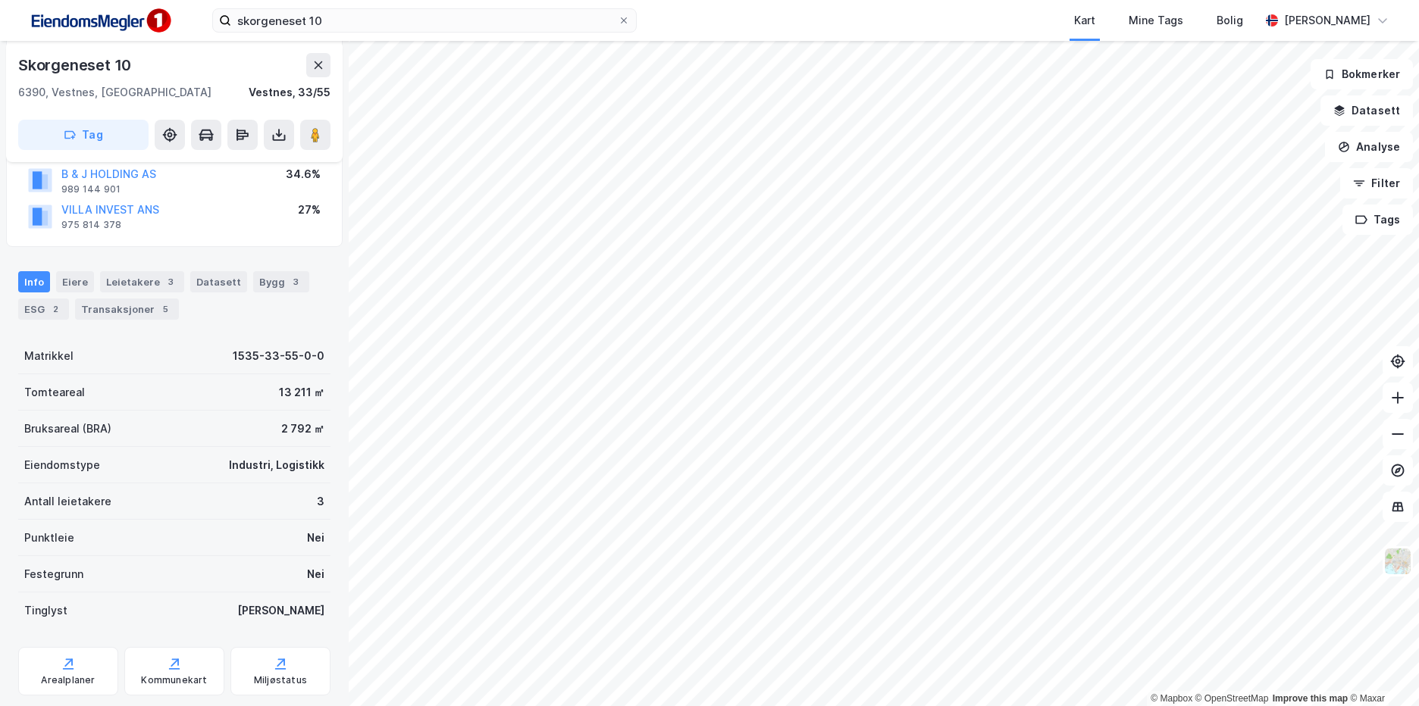
click at [171, 564] on div "Festegrunn Nei" at bounding box center [174, 574] width 312 height 36
click at [149, 475] on div "Eiendomstype Industri, Logistikk" at bounding box center [174, 465] width 312 height 36
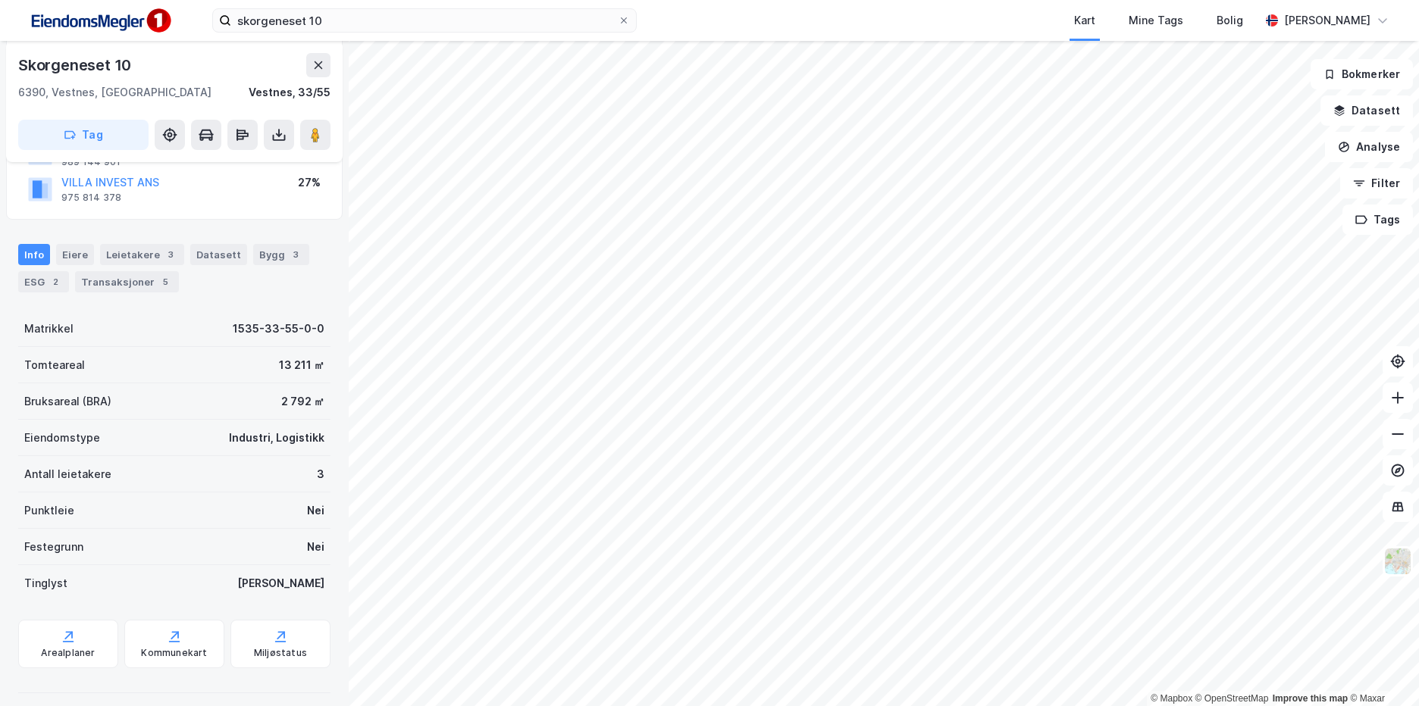
scroll to position [191, 0]
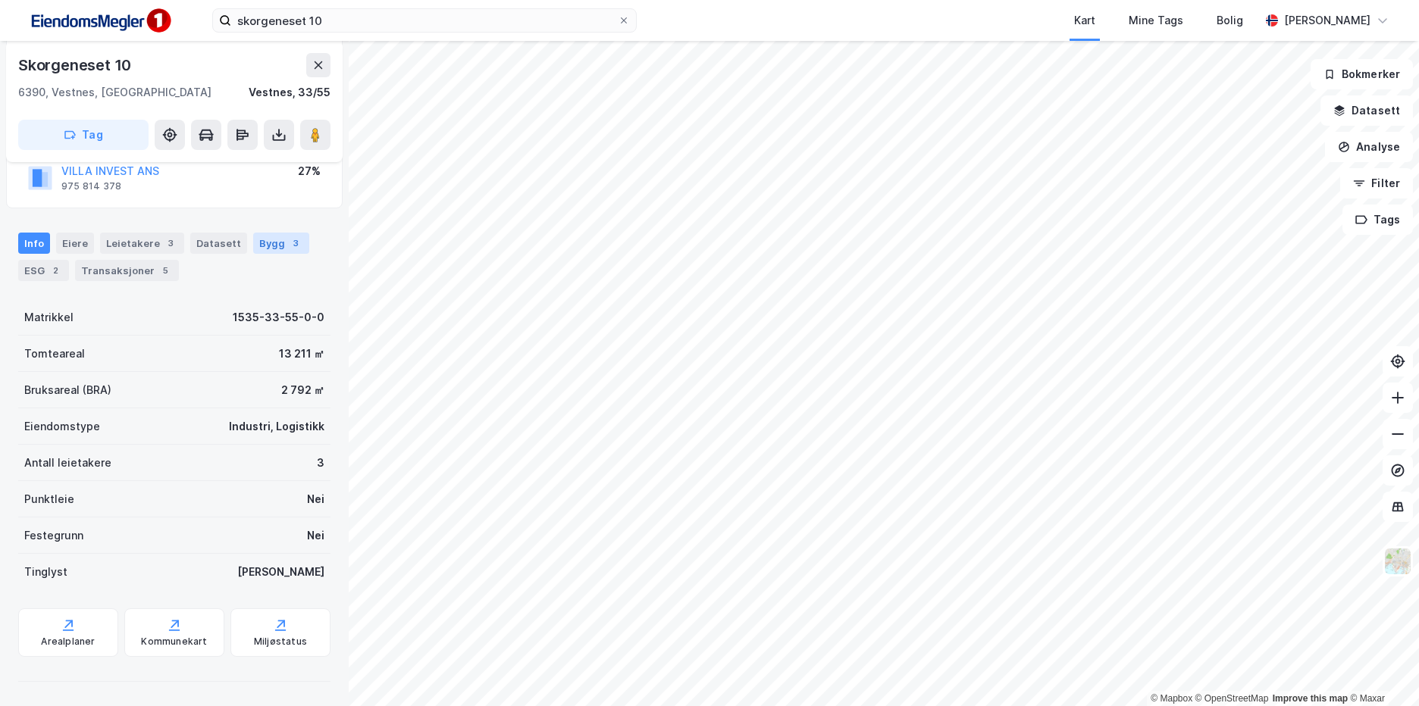
click at [271, 245] on div "Bygg 3" at bounding box center [281, 243] width 56 height 21
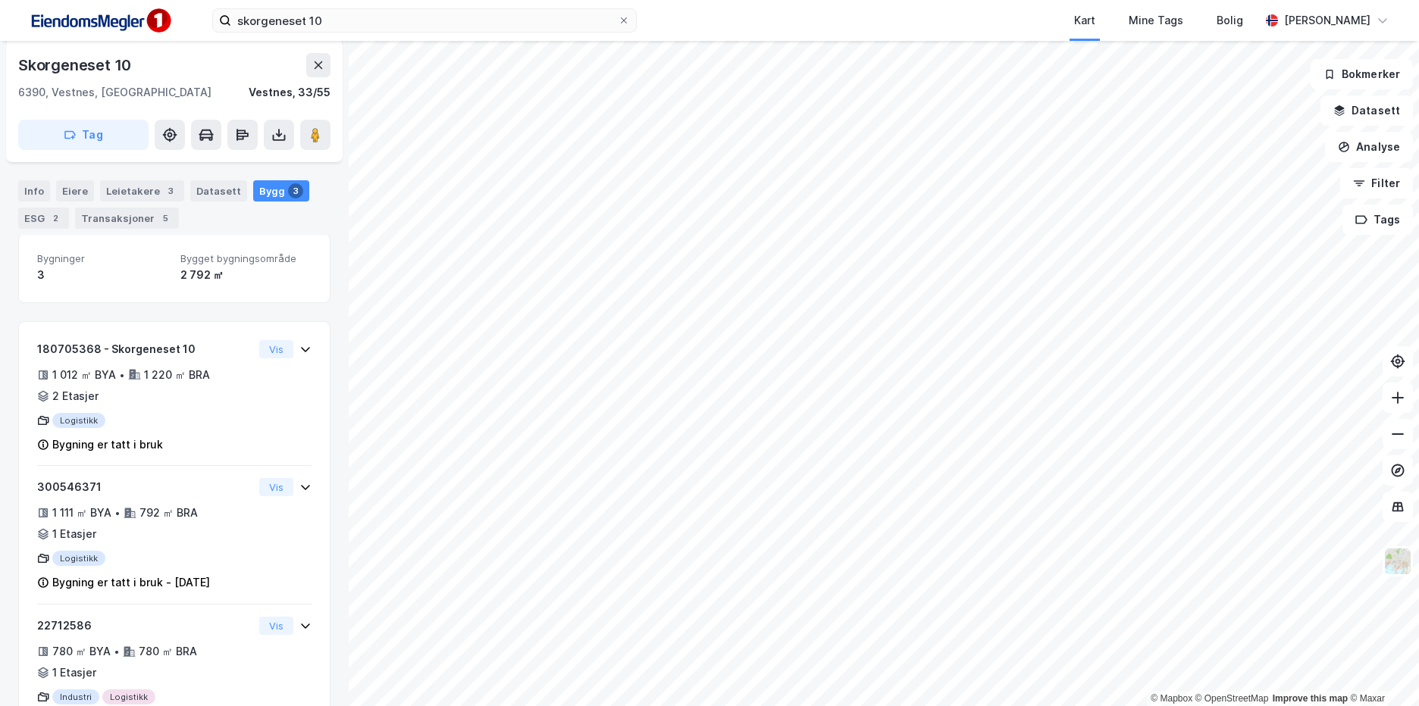
scroll to position [318, 0]
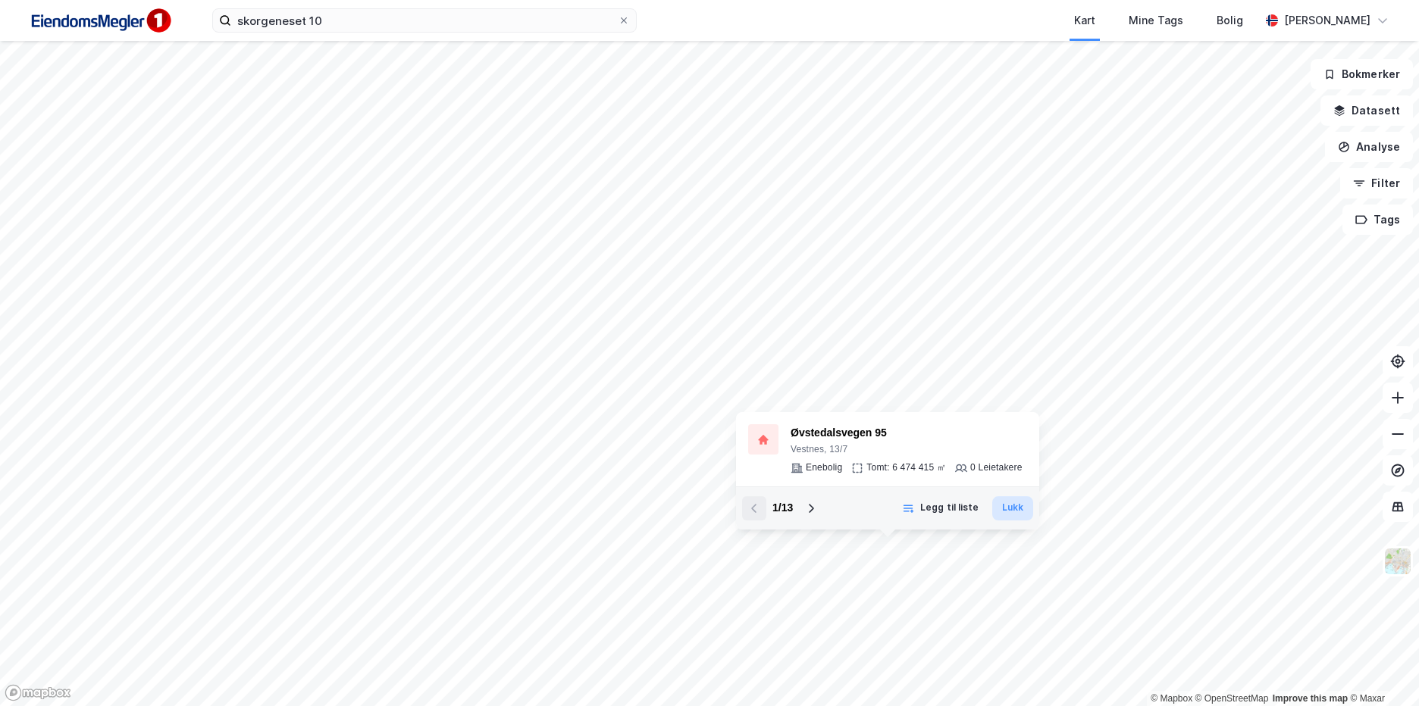
click at [1003, 500] on button "Lukk" at bounding box center [1012, 508] width 41 height 24
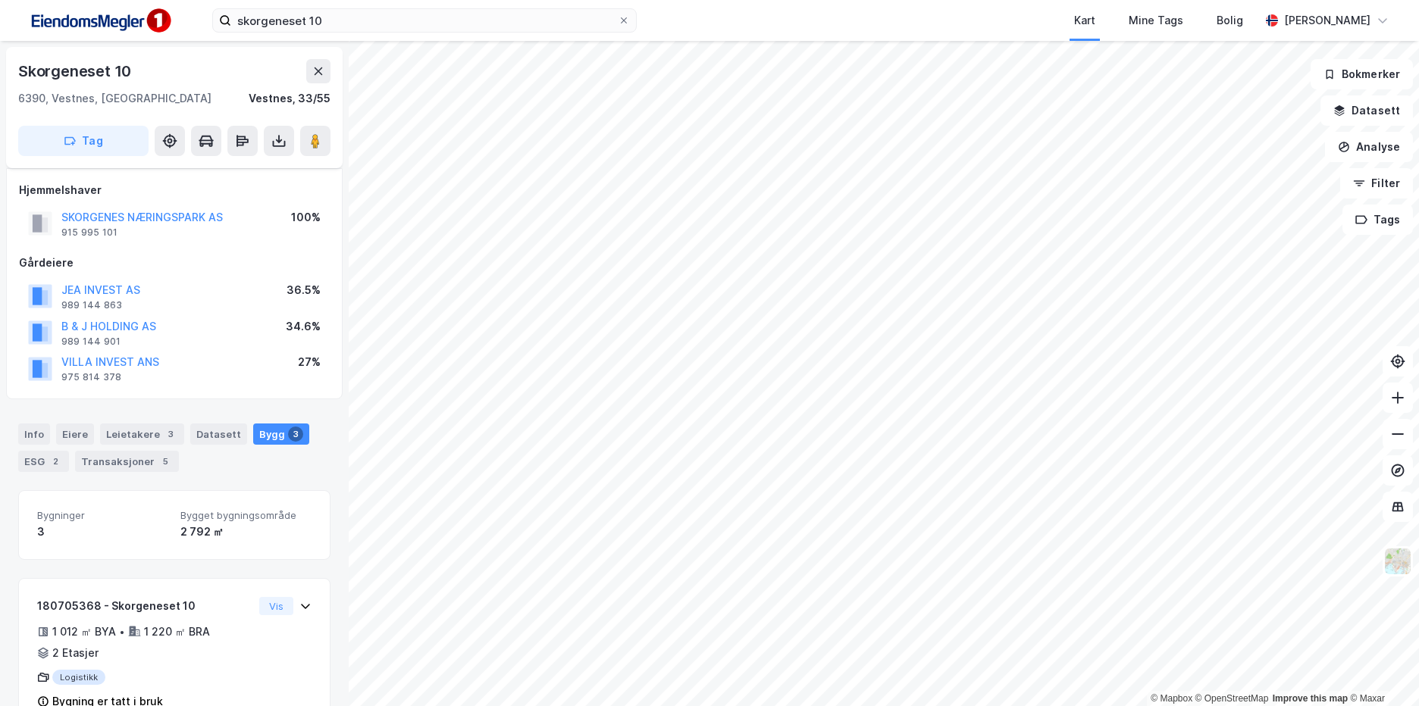
scroll to position [318, 0]
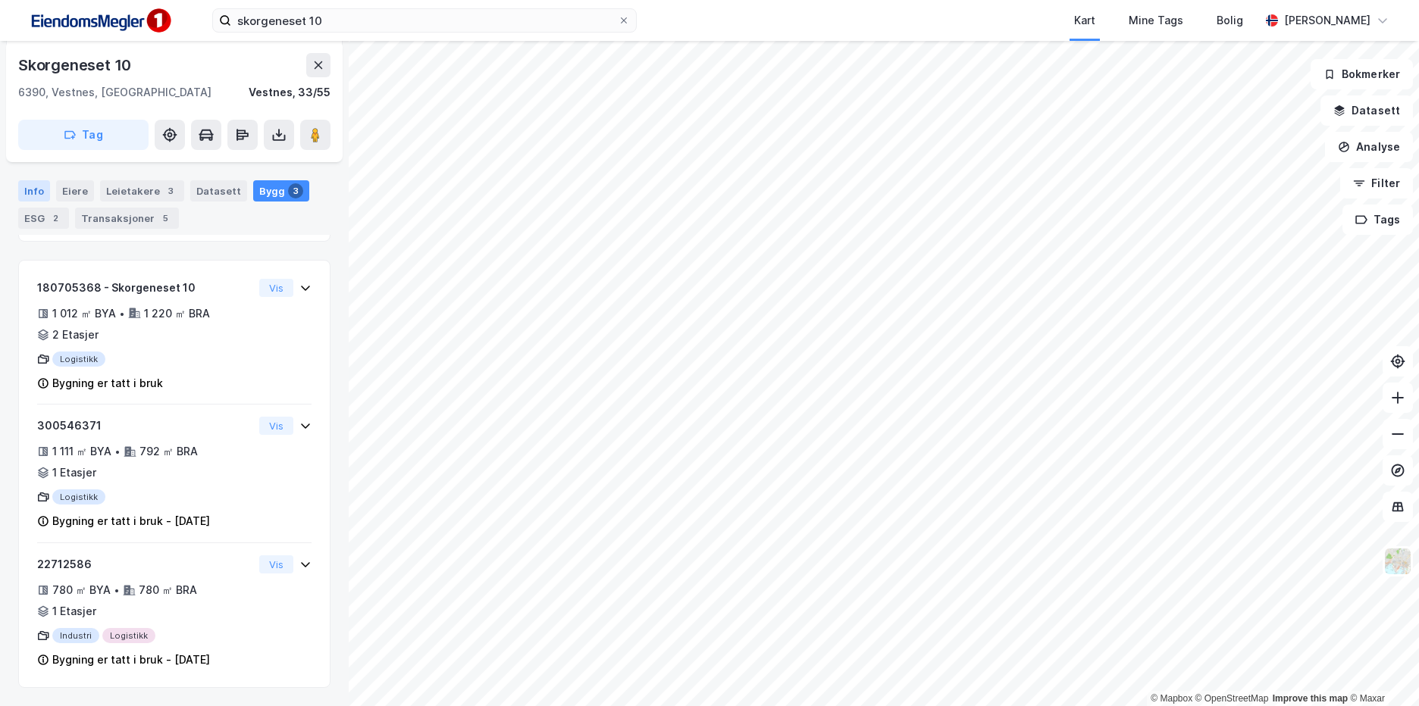
click at [26, 194] on div "Info" at bounding box center [34, 190] width 32 height 21
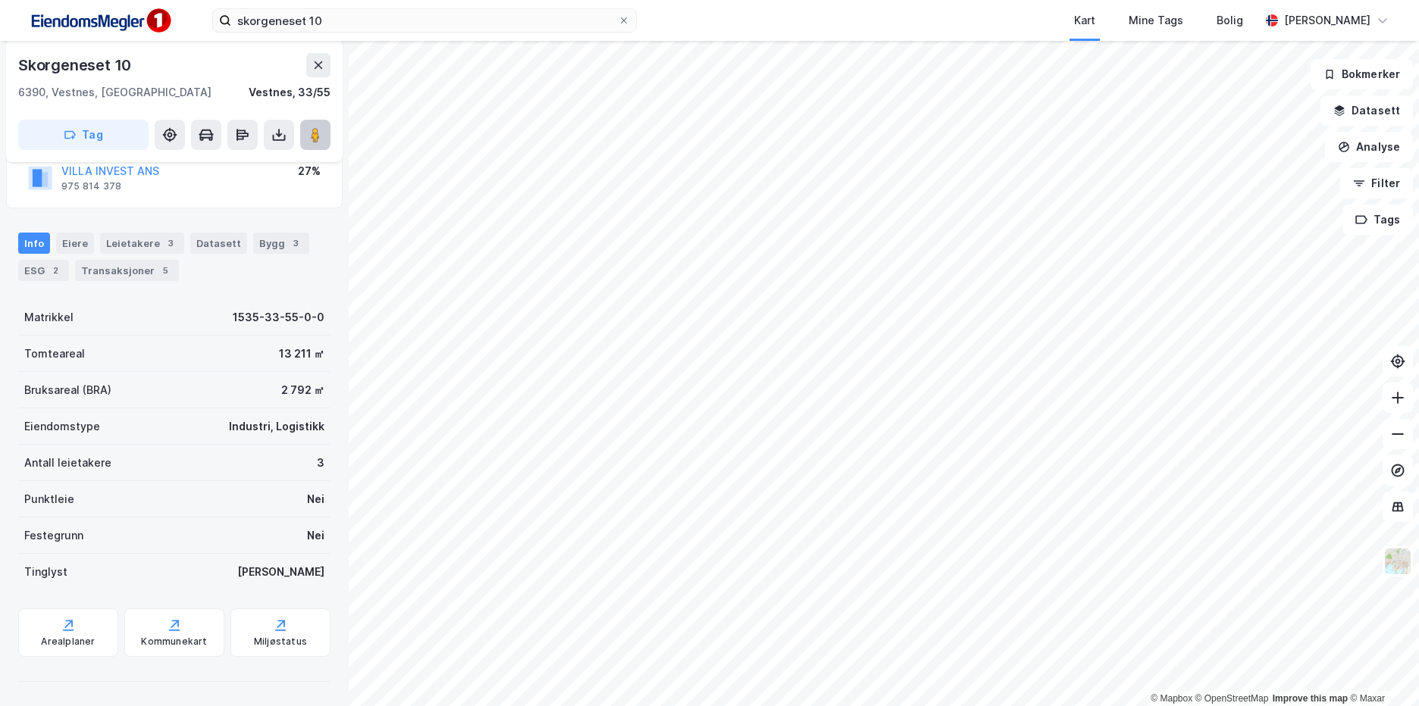
click at [321, 136] on icon at bounding box center [315, 134] width 15 height 15
drag, startPoint x: 12, startPoint y: 63, endPoint x: 175, endPoint y: 67, distance: 163.0
click at [175, 67] on div "Skorgeneset 10 6390, Vestnes, [GEOGRAPHIC_DATA], 33/55 Tag" at bounding box center [174, 101] width 337 height 121
copy div "Skorgeneset 10"
click at [315, 71] on button at bounding box center [318, 65] width 24 height 24
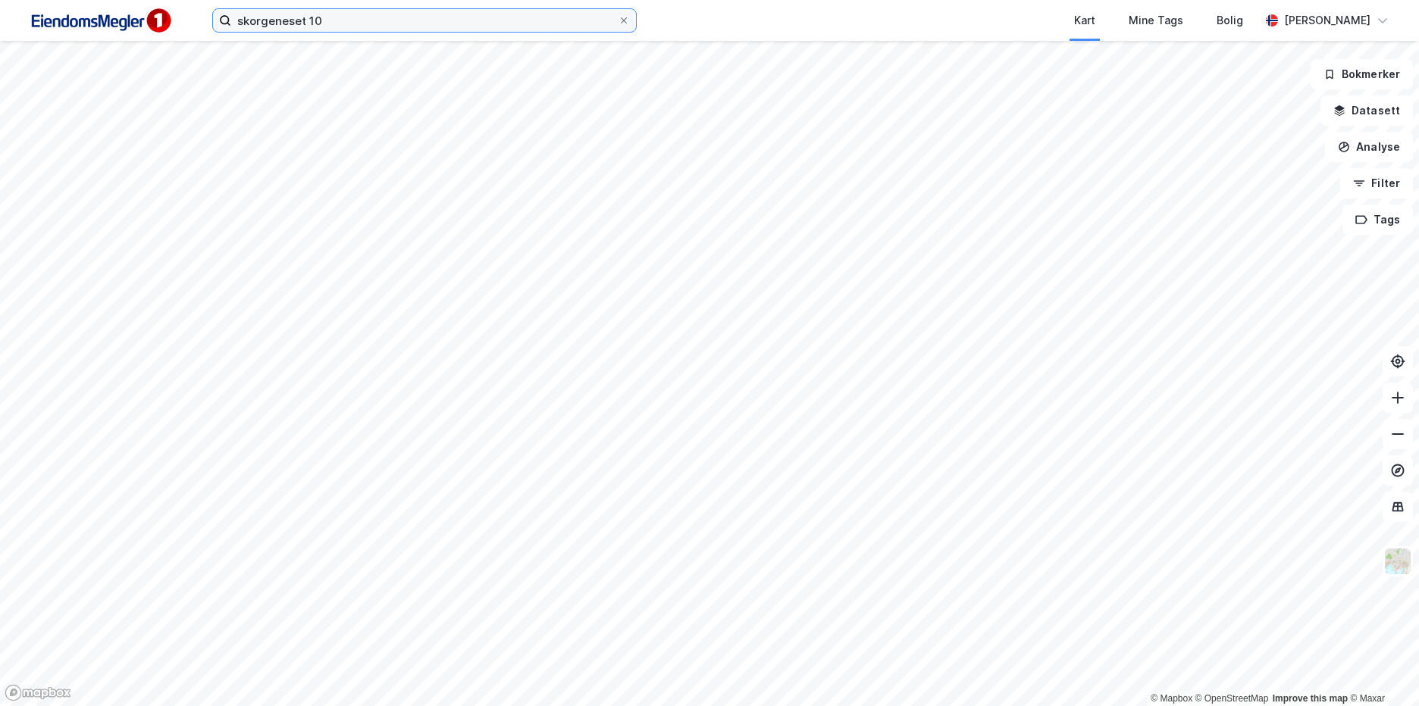
click at [352, 15] on input "skorgeneset 10" at bounding box center [424, 20] width 387 height 23
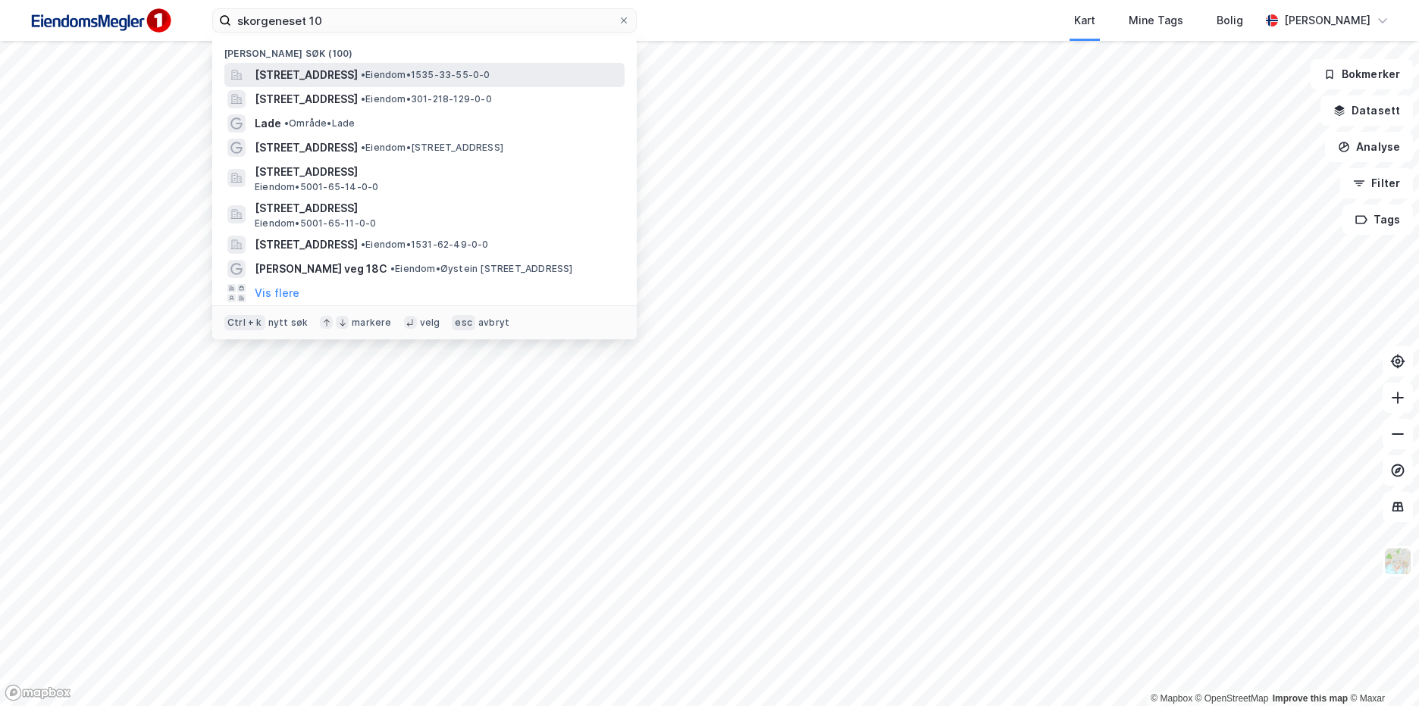
click at [349, 76] on span "[STREET_ADDRESS]" at bounding box center [306, 75] width 103 height 18
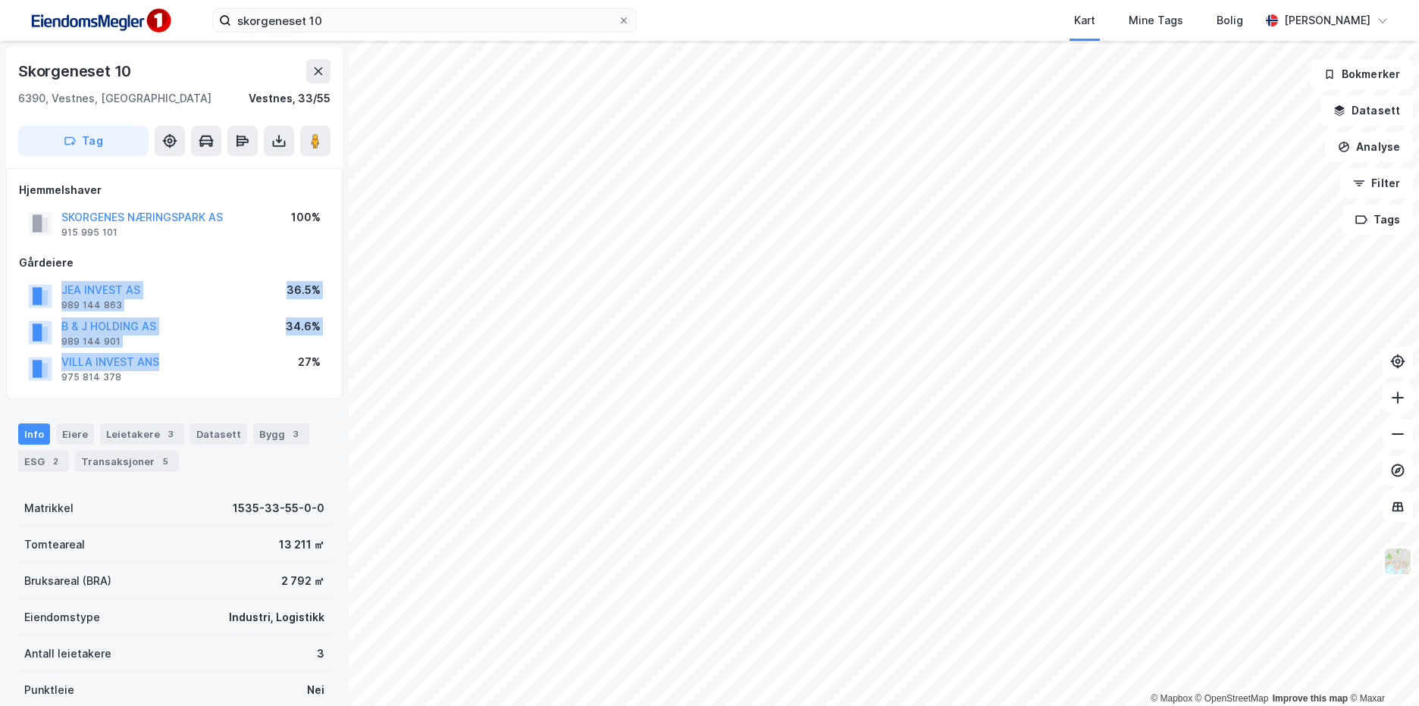
drag, startPoint x: 180, startPoint y: 365, endPoint x: 56, endPoint y: 285, distance: 147.0
click at [56, 285] on div "JEA INVEST AS 989 144 863 36.5% B & J HOLDING AS 989 144 901 34.6% VILLA INVEST…" at bounding box center [174, 332] width 311 height 109
click at [271, 385] on div "VILLA INVEST ANS 975 814 378 27%" at bounding box center [174, 368] width 311 height 36
drag, startPoint x: 327, startPoint y: 364, endPoint x: 38, endPoint y: 292, distance: 297.6
click at [38, 292] on div "JEA INVEST AS 989 144 863 36.5% B & J HOLDING AS 989 144 901 34.6% VILLA INVEST…" at bounding box center [174, 332] width 311 height 109
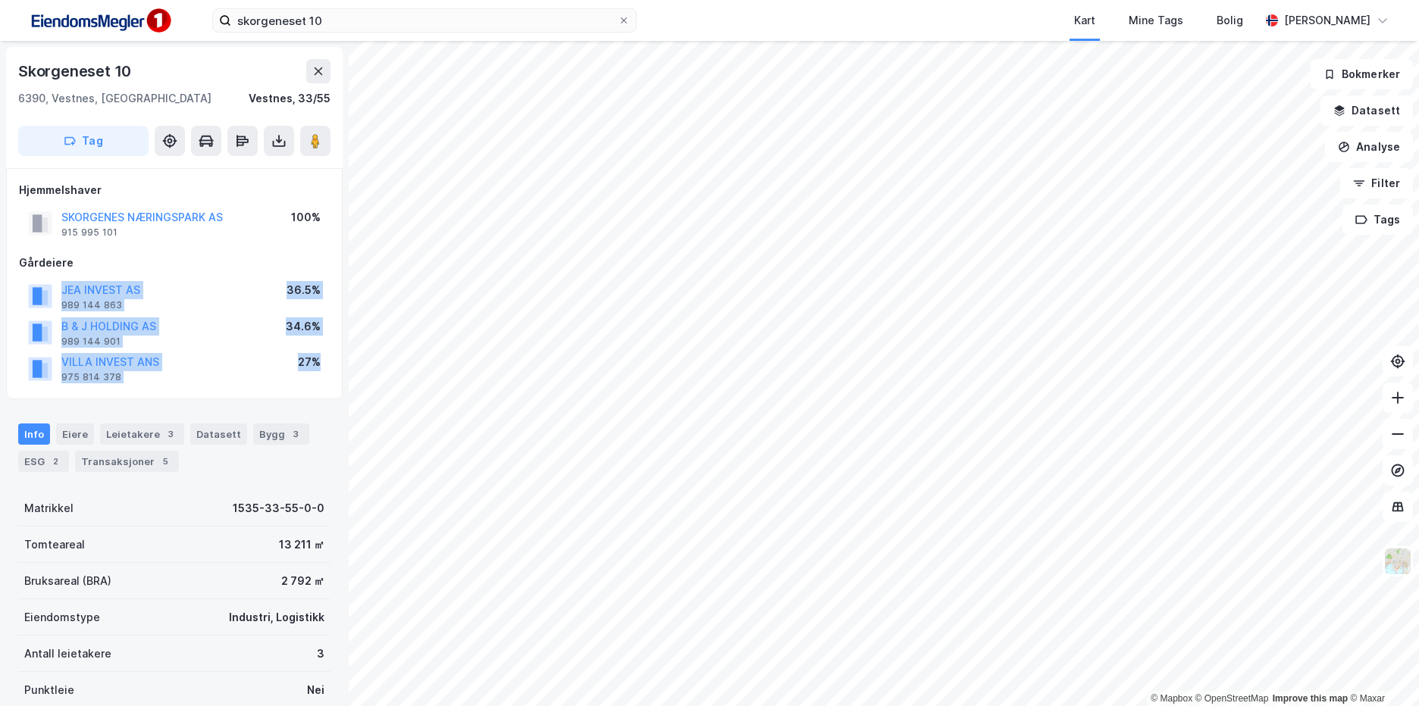
copy div "JEA INVEST AS 989 144 863 36.5% B & J HOLDING AS 989 144 901 34.6% VILLA INVEST…"
drag, startPoint x: 255, startPoint y: 258, endPoint x: 258, endPoint y: 242, distance: 16.2
click at [256, 256] on div "Gårdeiere" at bounding box center [174, 263] width 311 height 18
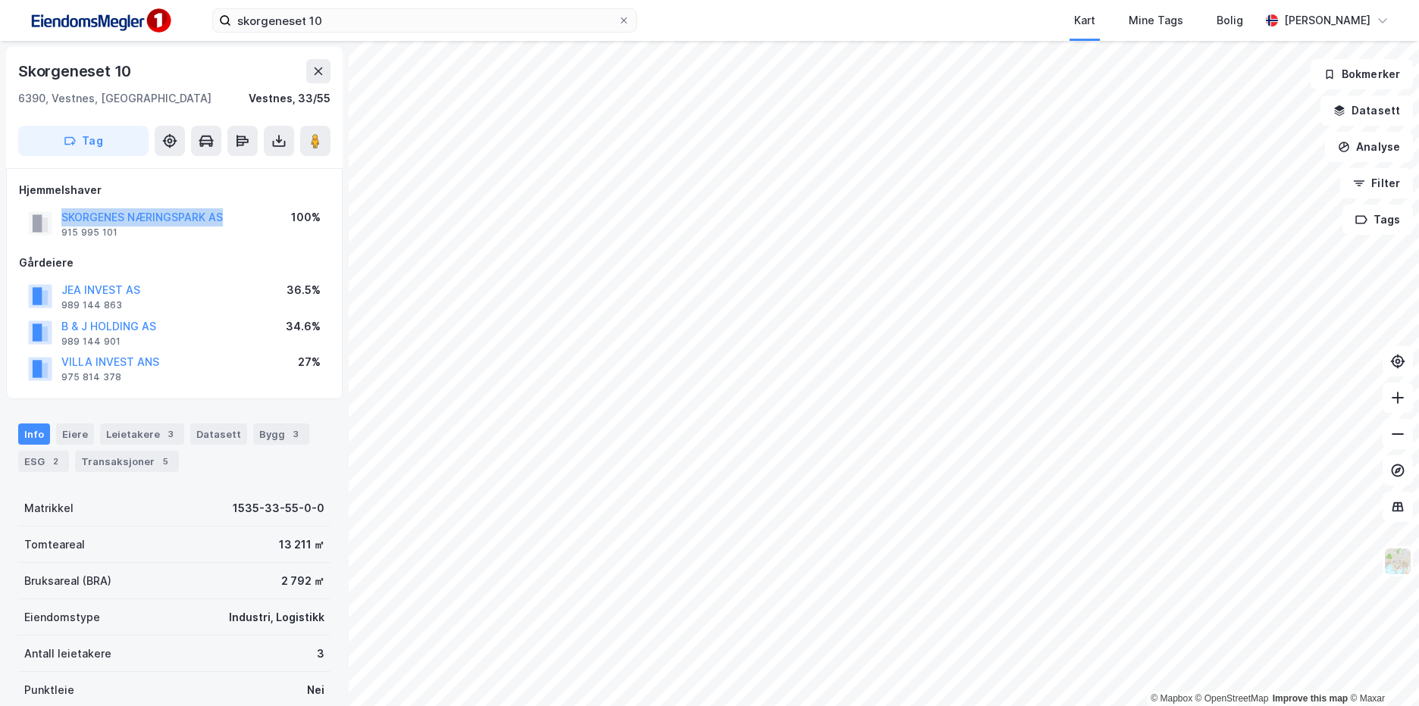
drag, startPoint x: 252, startPoint y: 220, endPoint x: 61, endPoint y: 223, distance: 191.8
click at [61, 223] on div "SKORGENES NÆRINGSPARK AS 915 995 101 100%" at bounding box center [174, 223] width 311 height 36
copy button "SKORGENES NÆRINGSPARK AS"
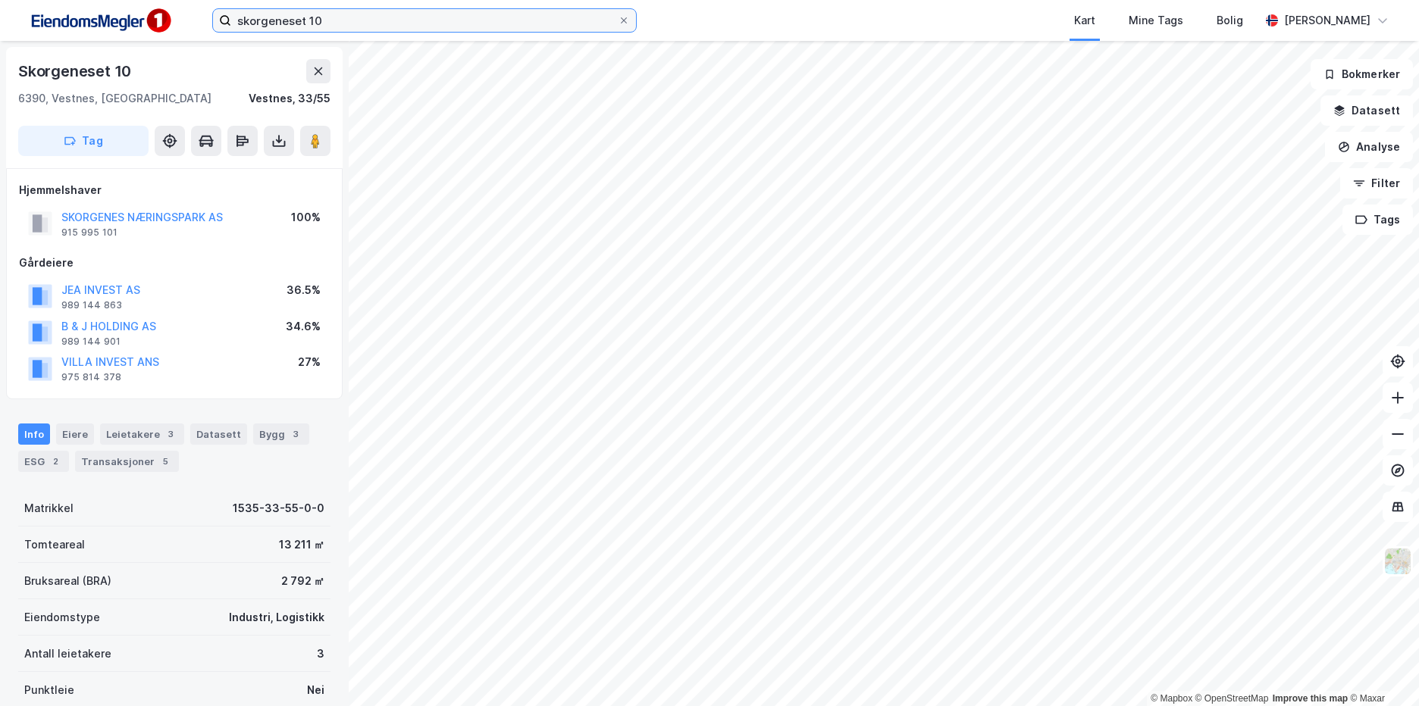
click at [315, 20] on input "skorgeneset 10" at bounding box center [424, 20] width 387 height 23
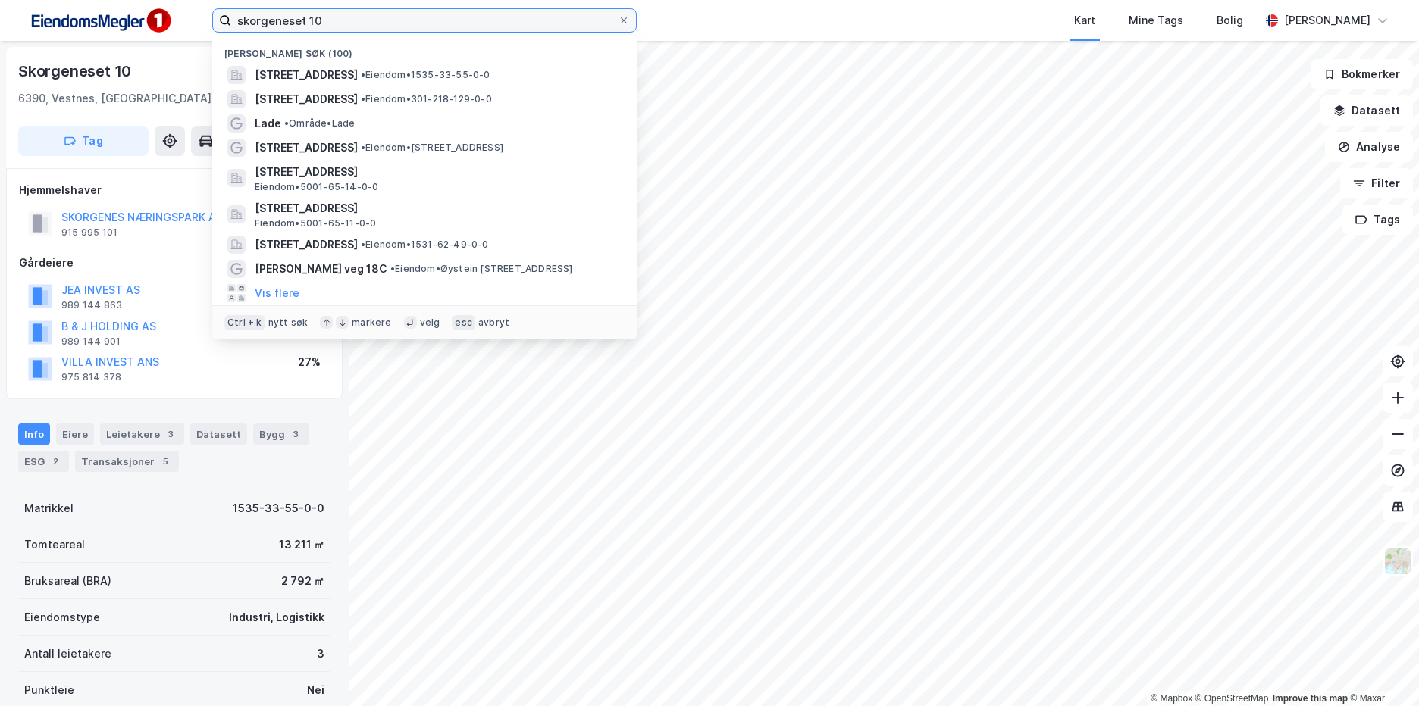
click at [315, 19] on input "skorgeneset 10" at bounding box center [424, 20] width 387 height 23
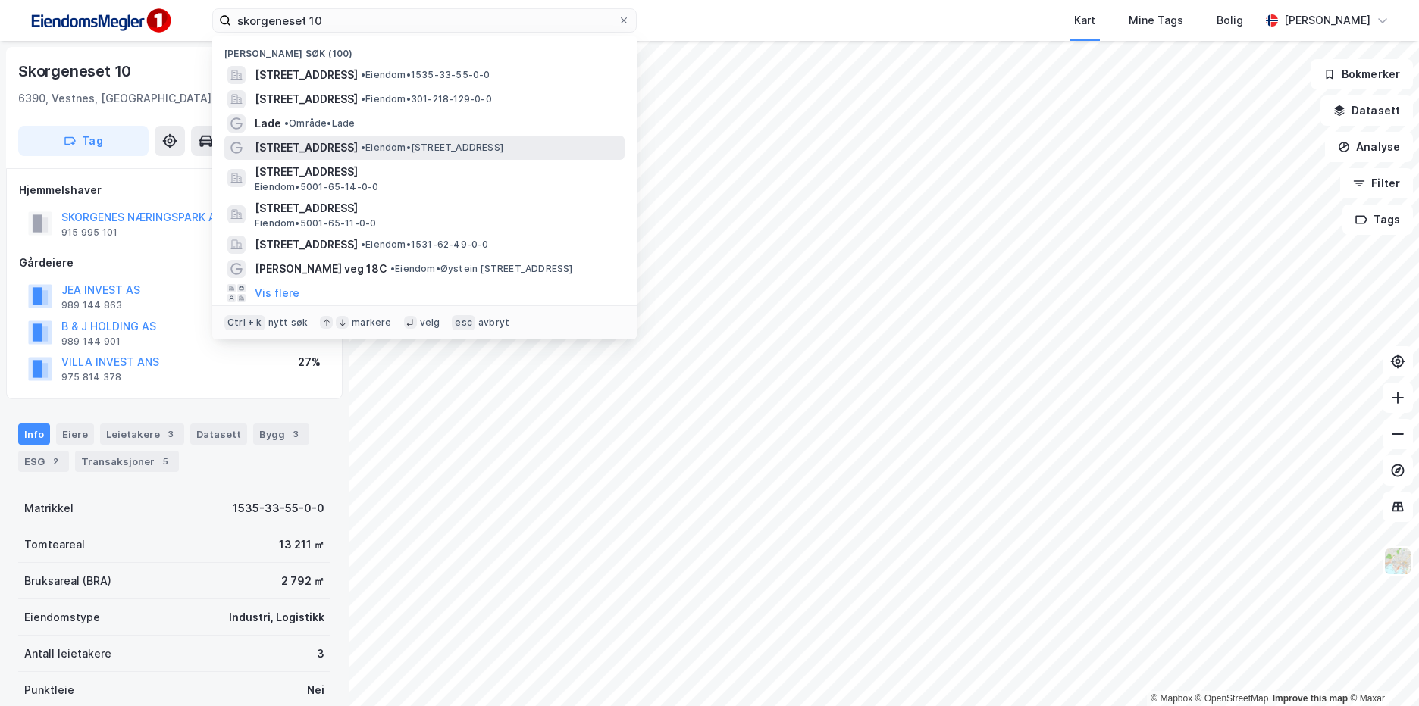
click at [402, 142] on span "• Eiendom • [STREET_ADDRESS]" at bounding box center [432, 148] width 142 height 12
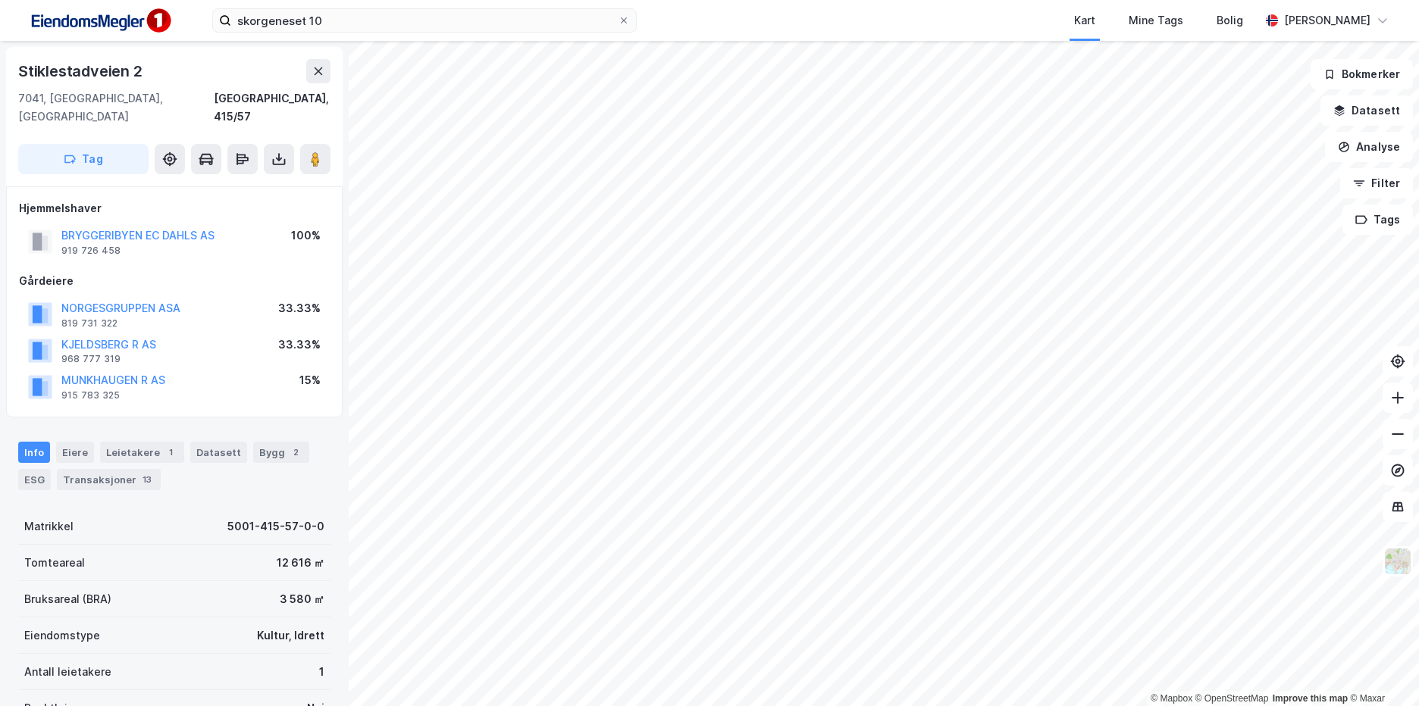
scroll to position [1, 0]
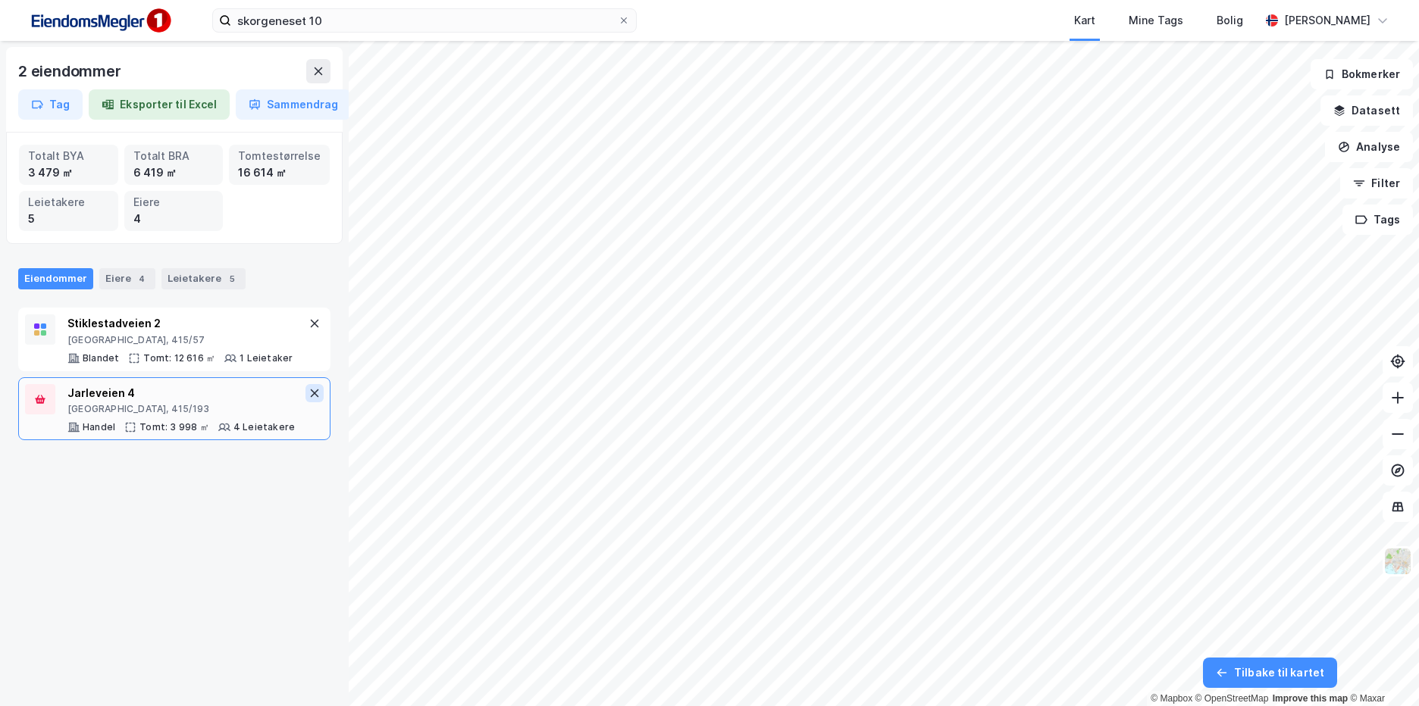
click at [308, 397] on icon at bounding box center [314, 393] width 12 height 12
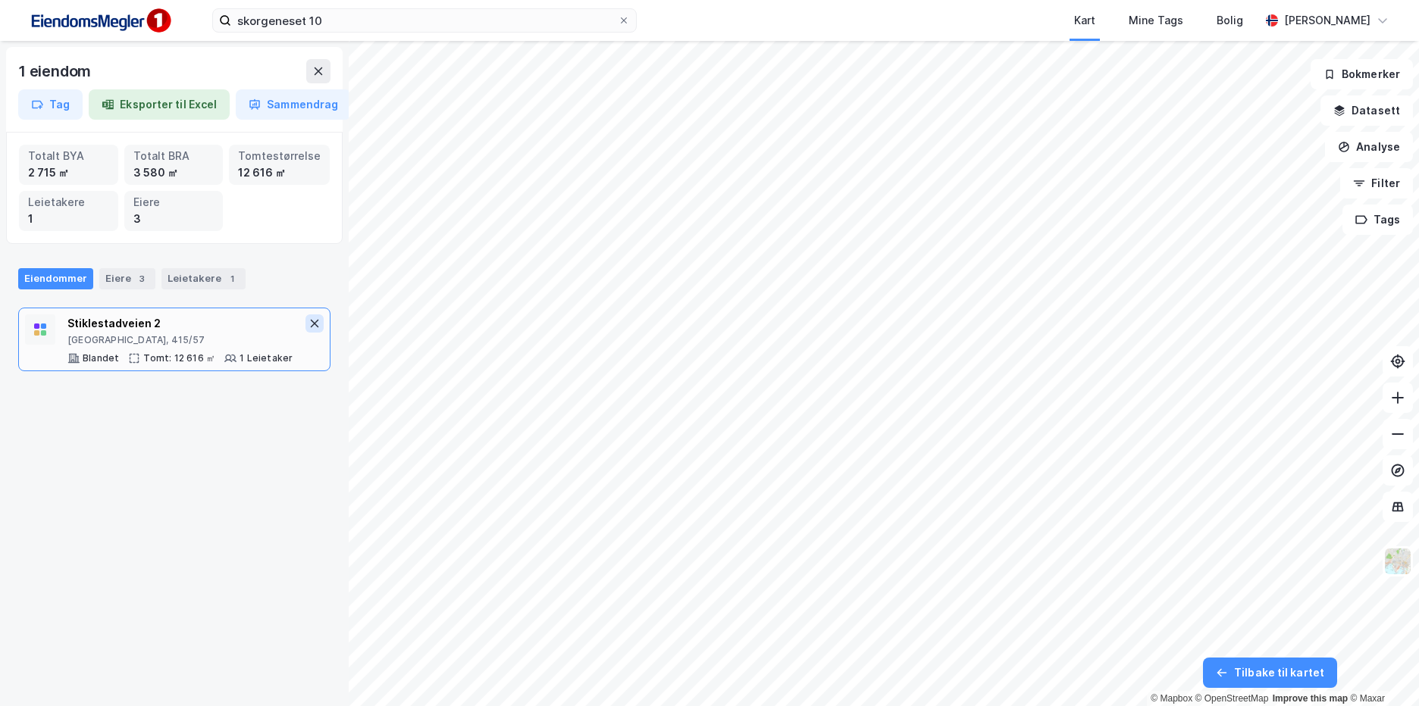
click at [308, 327] on icon at bounding box center [314, 324] width 12 height 12
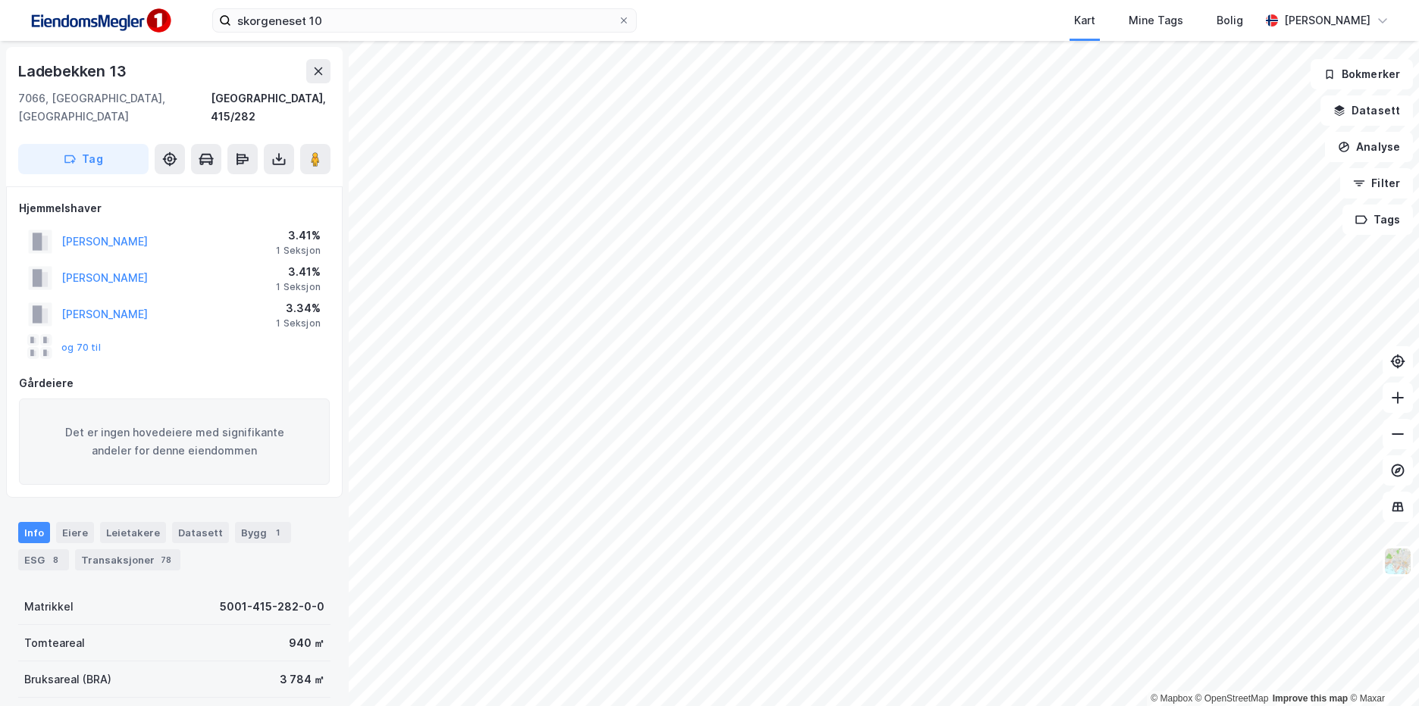
scroll to position [1, 0]
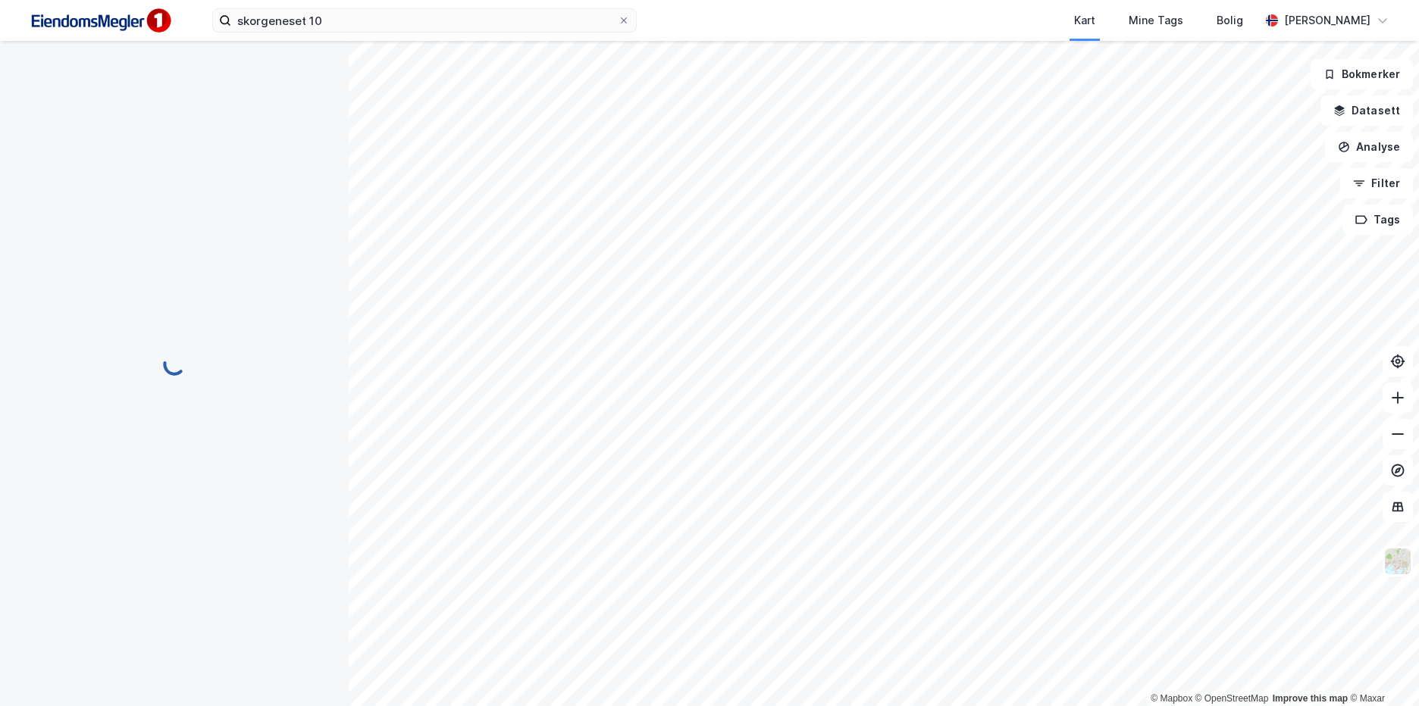
scroll to position [1, 0]
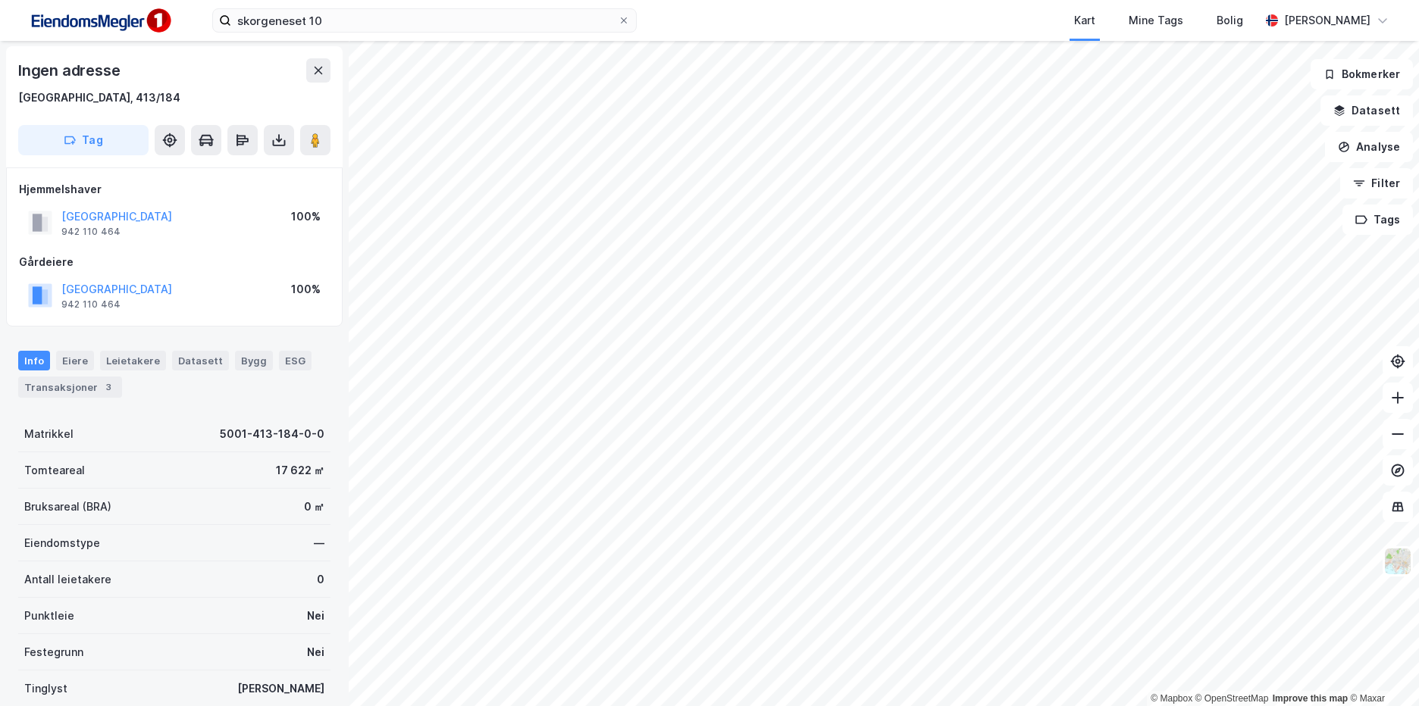
scroll to position [1, 0]
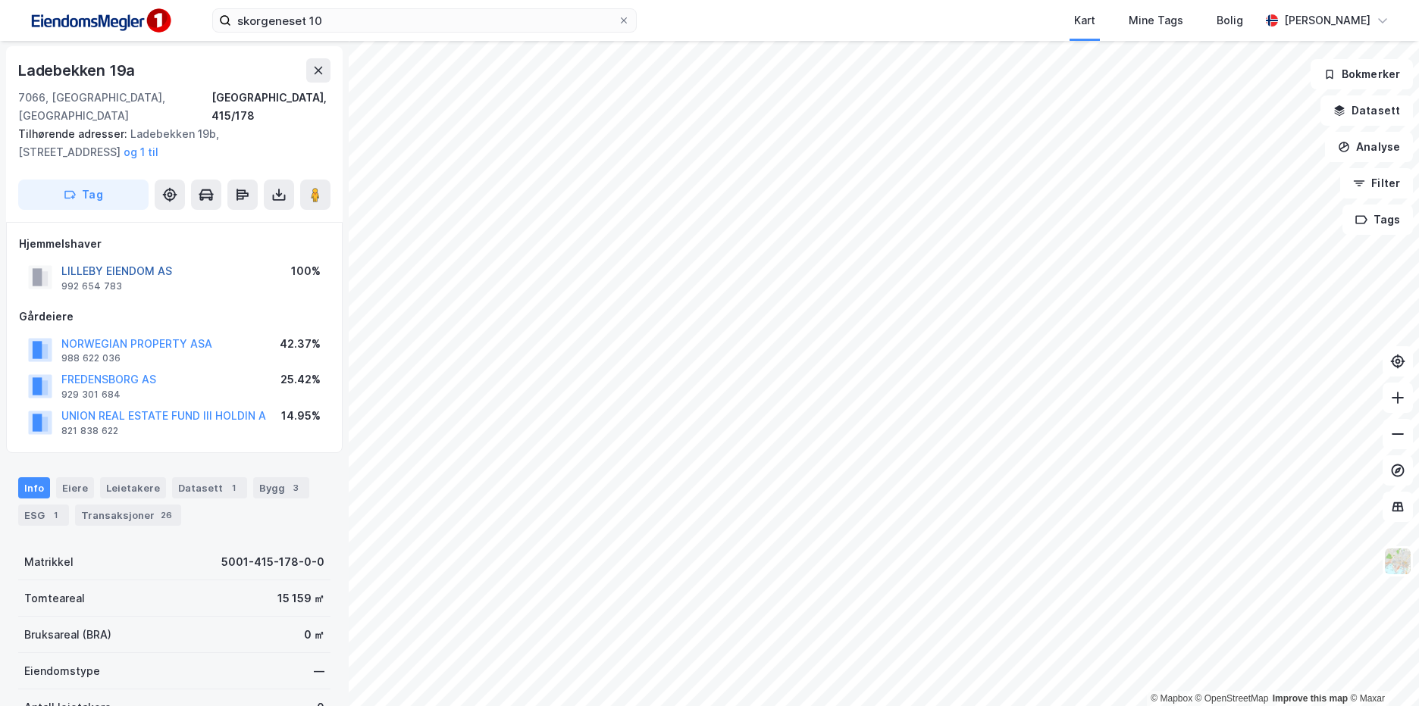
click at [0, 0] on button "LILLEBY EIENDOM AS" at bounding box center [0, 0] width 0 height 0
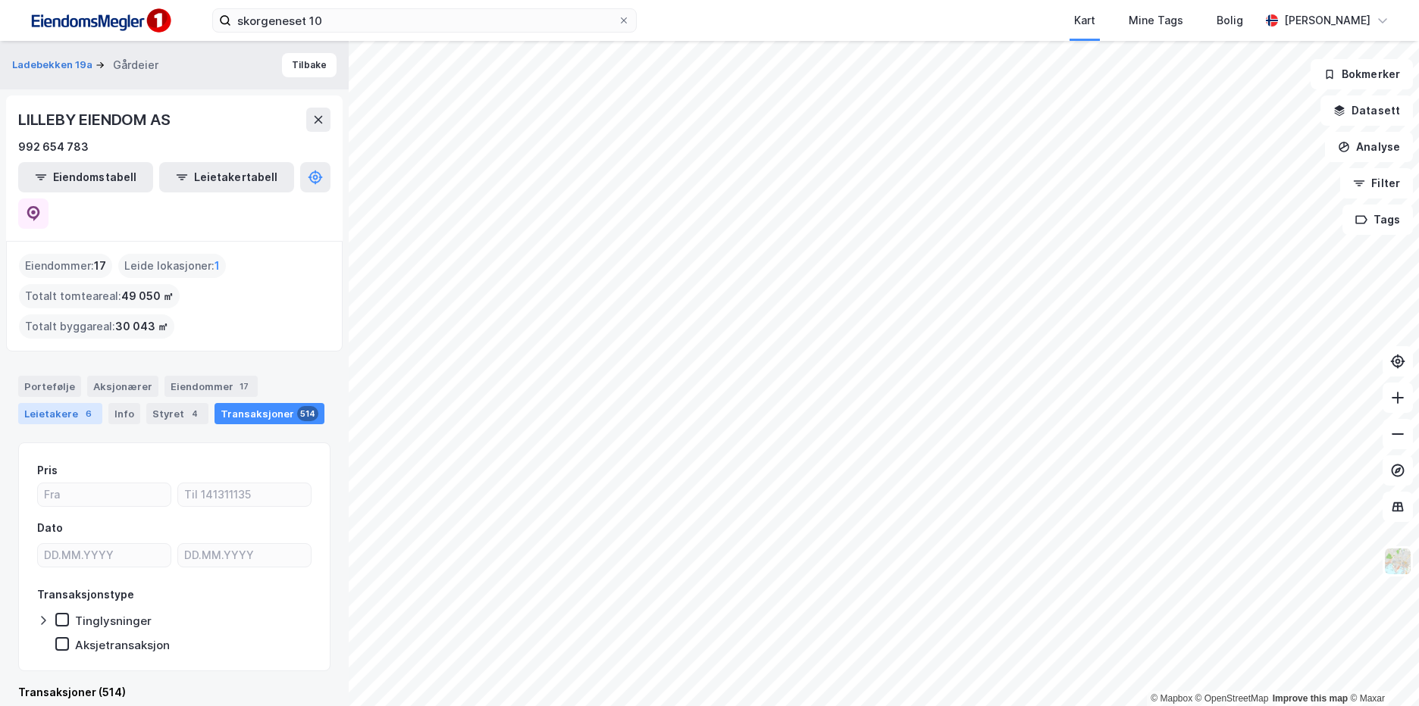
click at [46, 403] on div "Leietakere 6" at bounding box center [60, 413] width 84 height 21
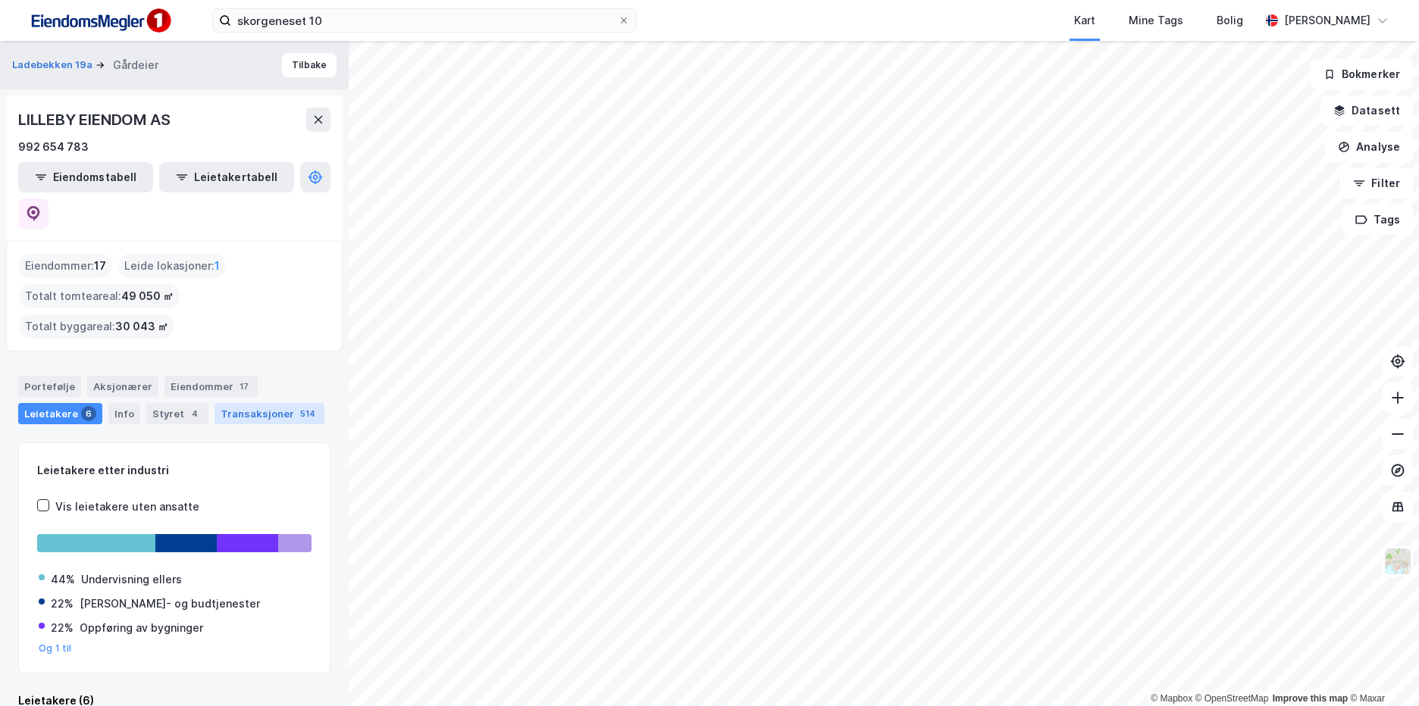
click at [271, 403] on div "Transaksjoner 514" at bounding box center [270, 413] width 110 height 21
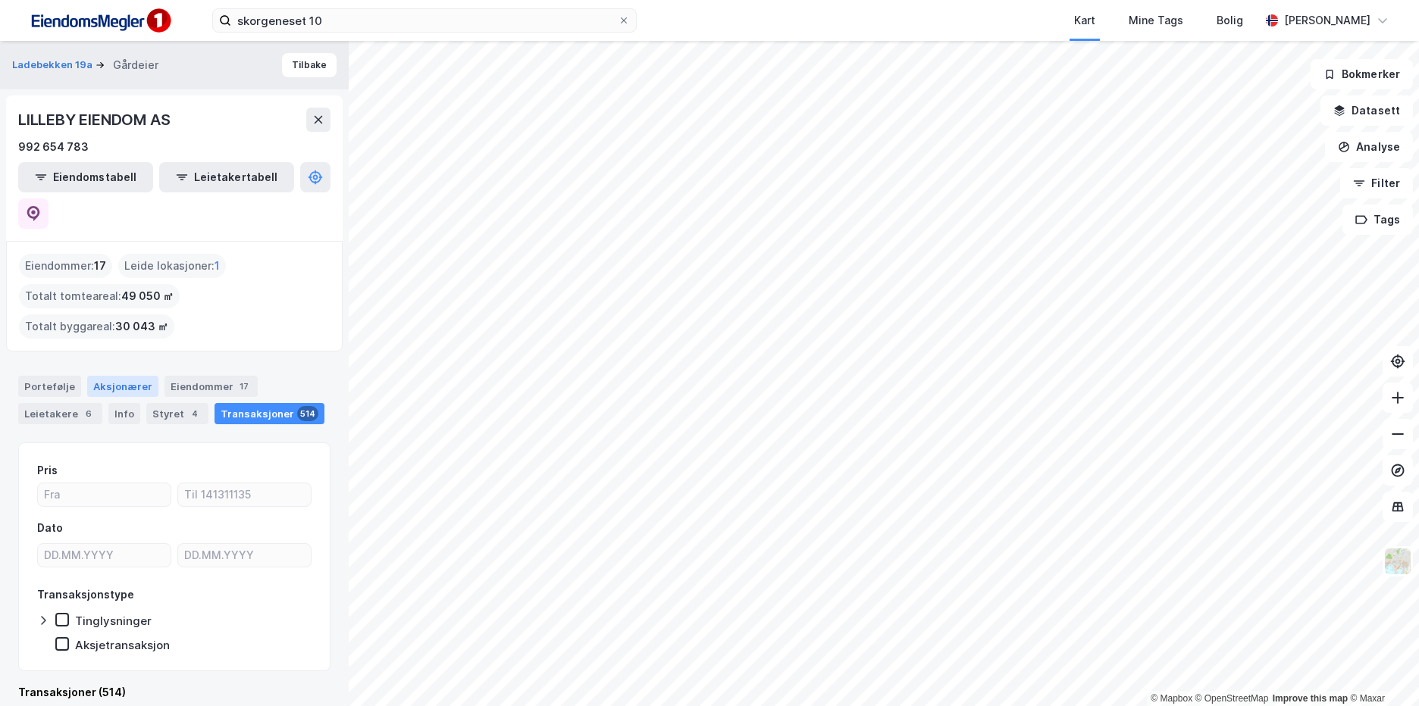
click at [136, 376] on div "Aksjonærer" at bounding box center [122, 386] width 71 height 21
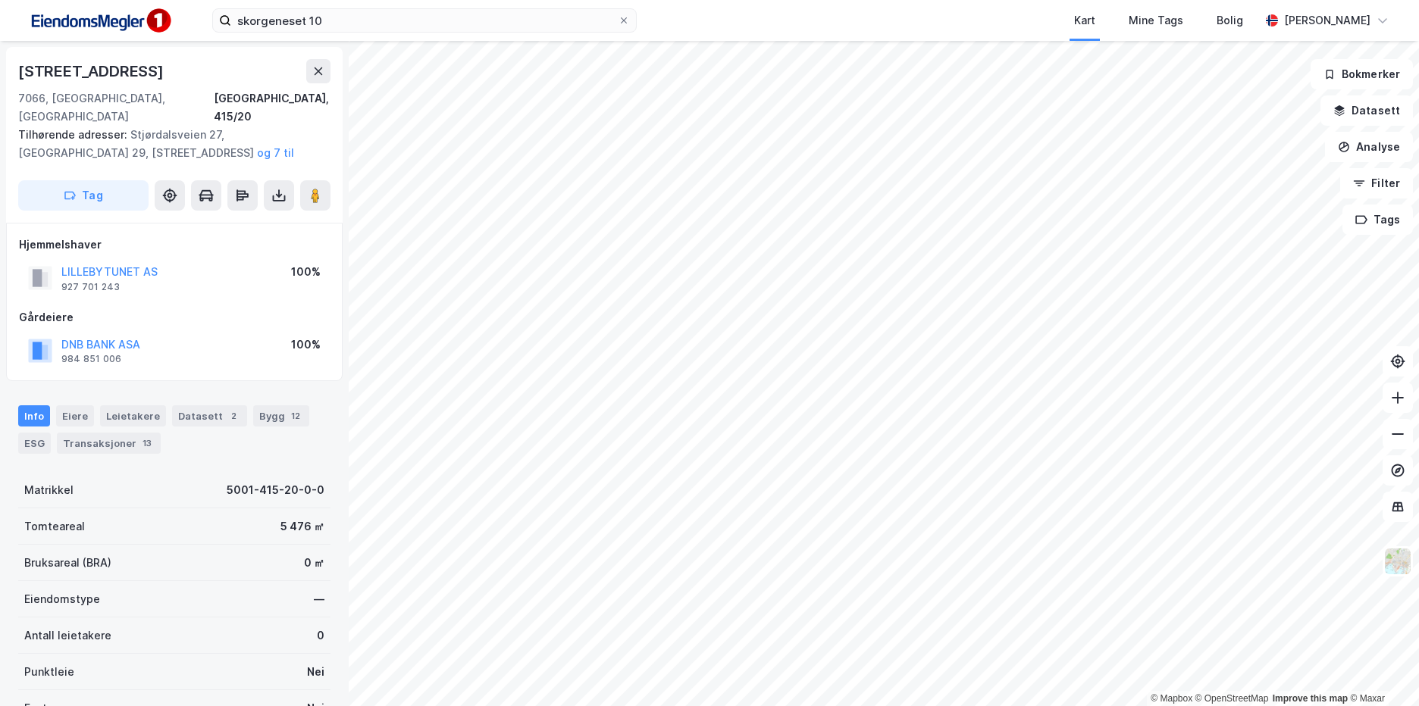
scroll to position [1, 0]
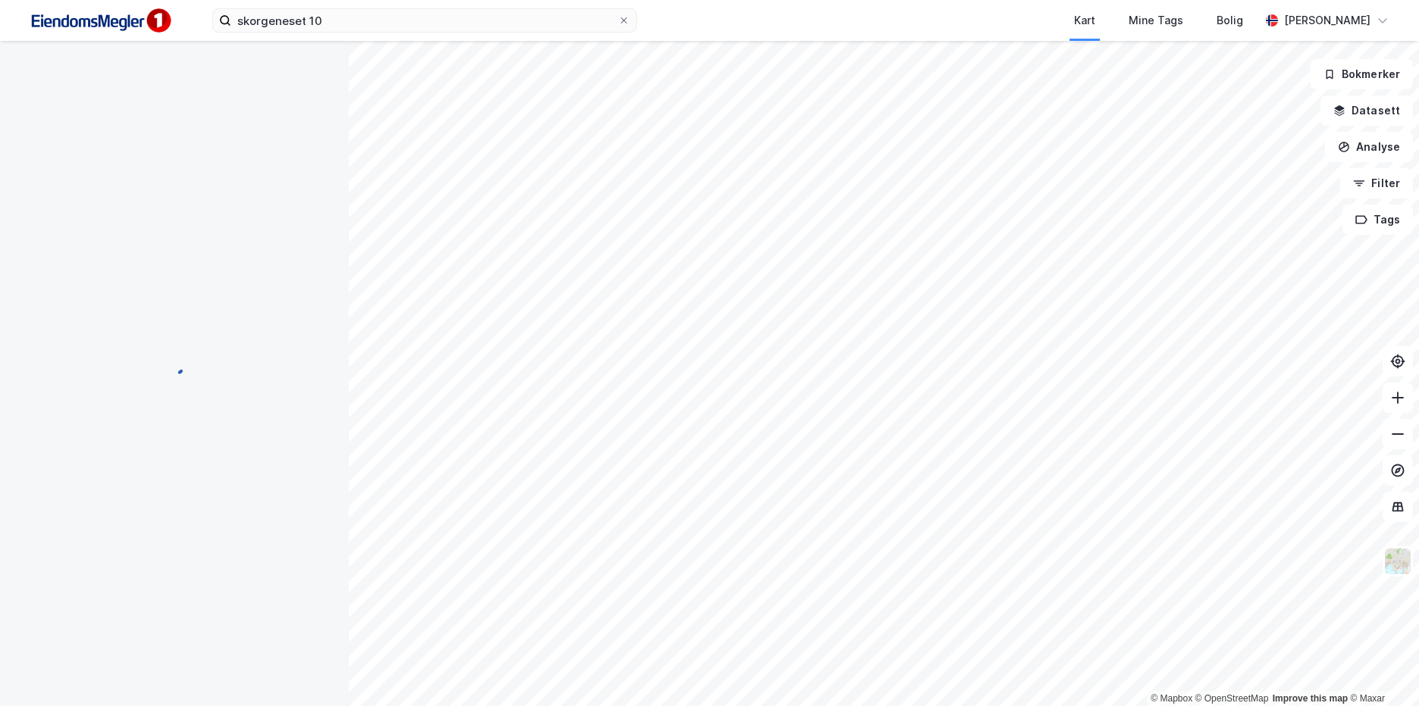
scroll to position [1, 0]
